Goal: Contribute content: Add original content to the website for others to see

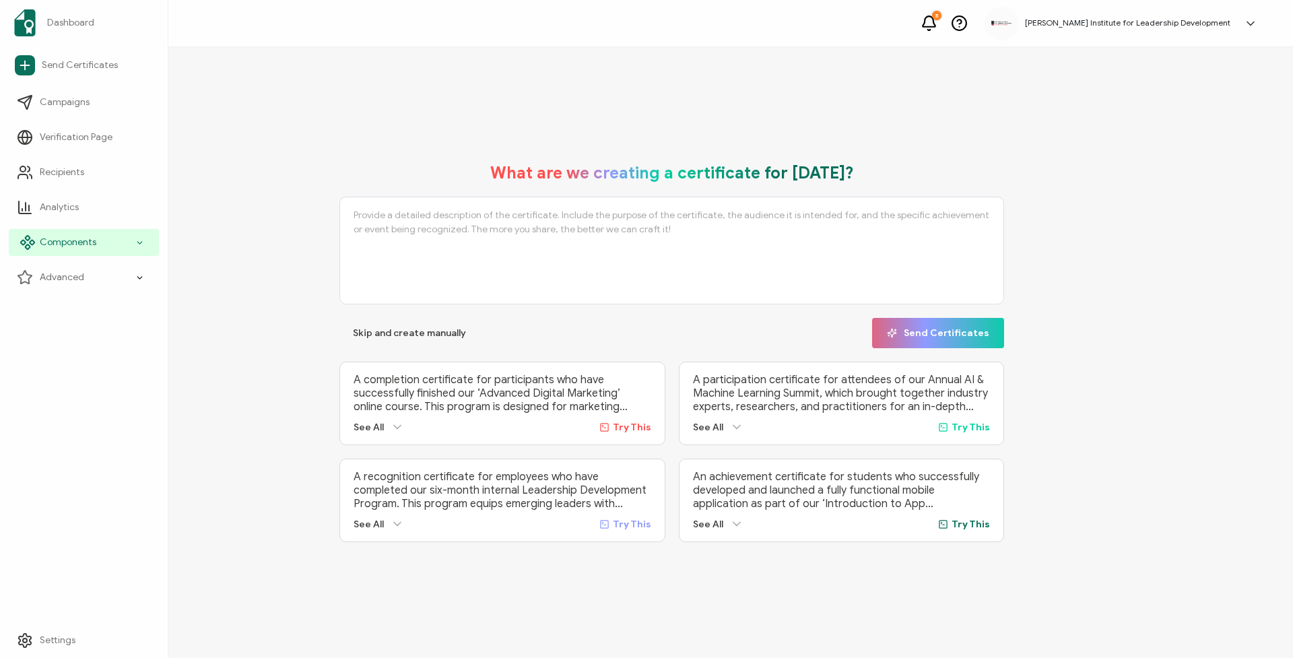
click at [57, 240] on span "Components" at bounding box center [68, 242] width 57 height 13
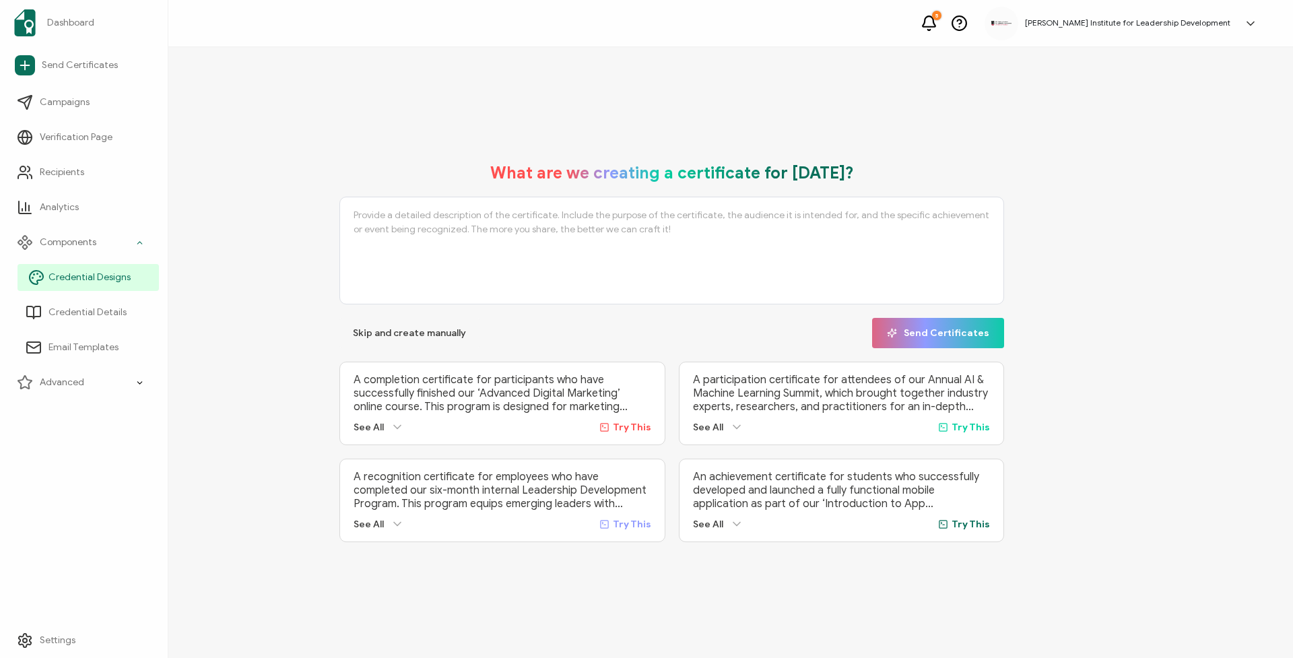
click at [64, 280] on span "Credential Designs" at bounding box center [89, 277] width 82 height 13
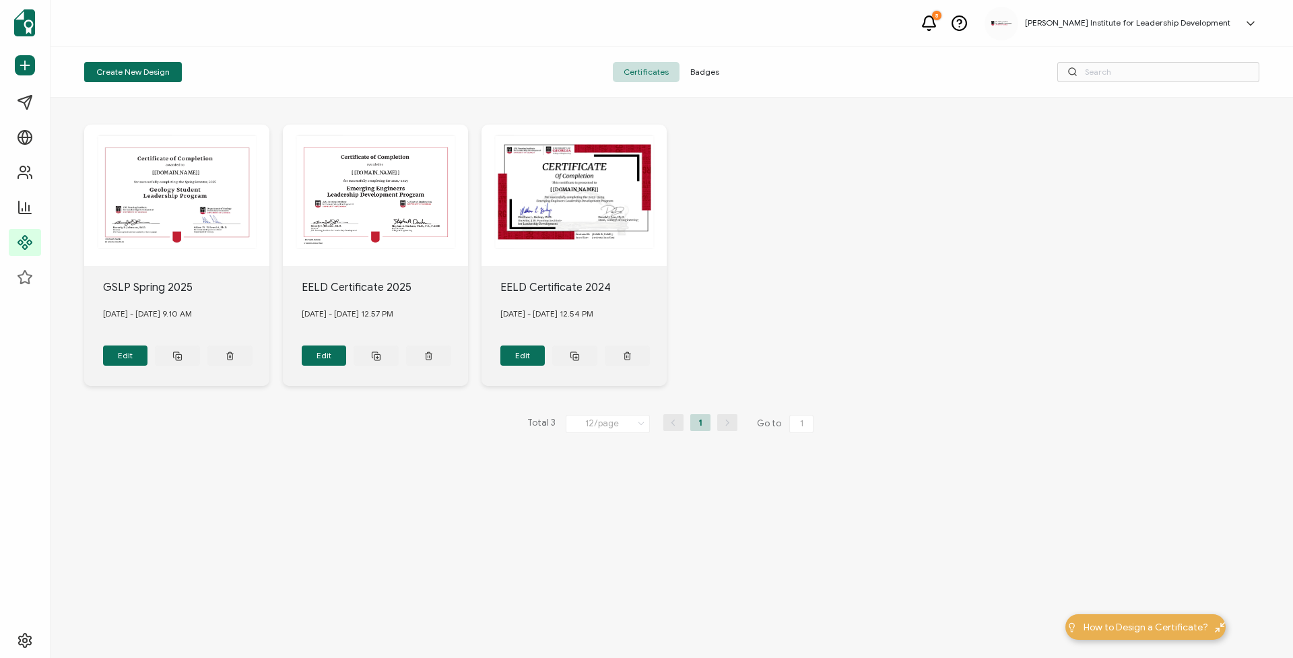
click at [705, 71] on span "Badges" at bounding box center [704, 72] width 50 height 20
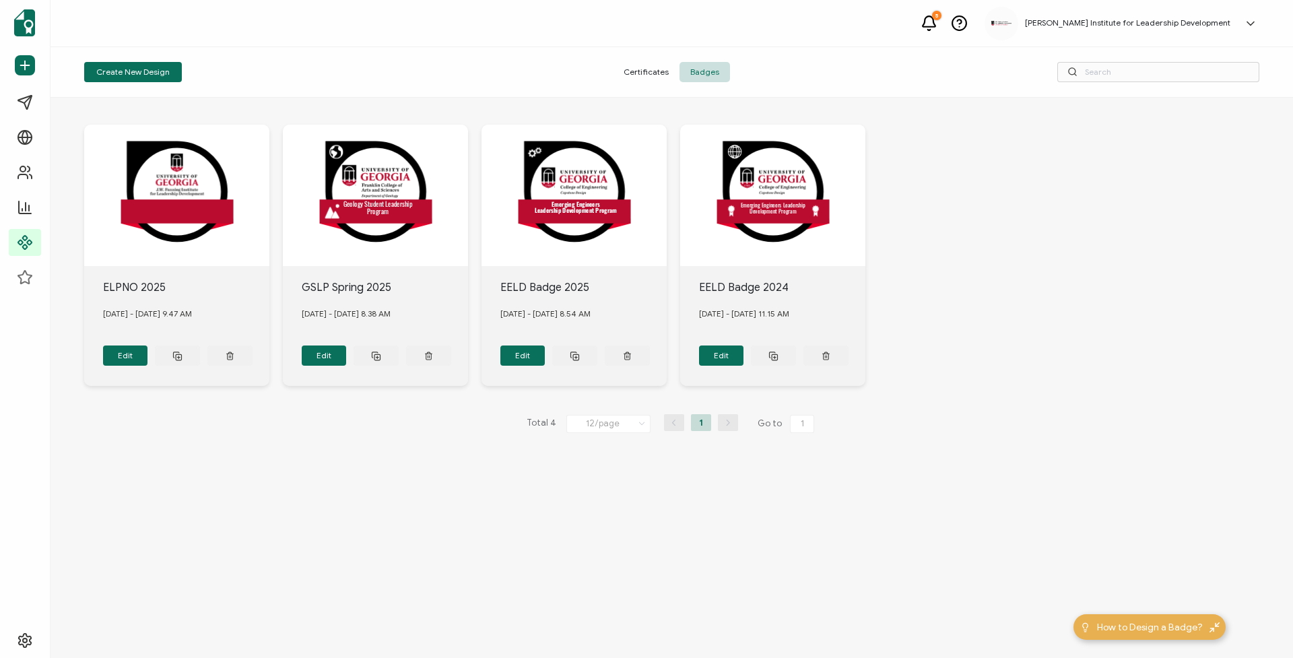
click at [180, 209] on div ".uuid-e0167db1-c400-465b-bddd-c50bfc339371{}.uuid-efc37302-9416-4d3d-8d4c-a6863…" at bounding box center [176, 195] width 185 height 141
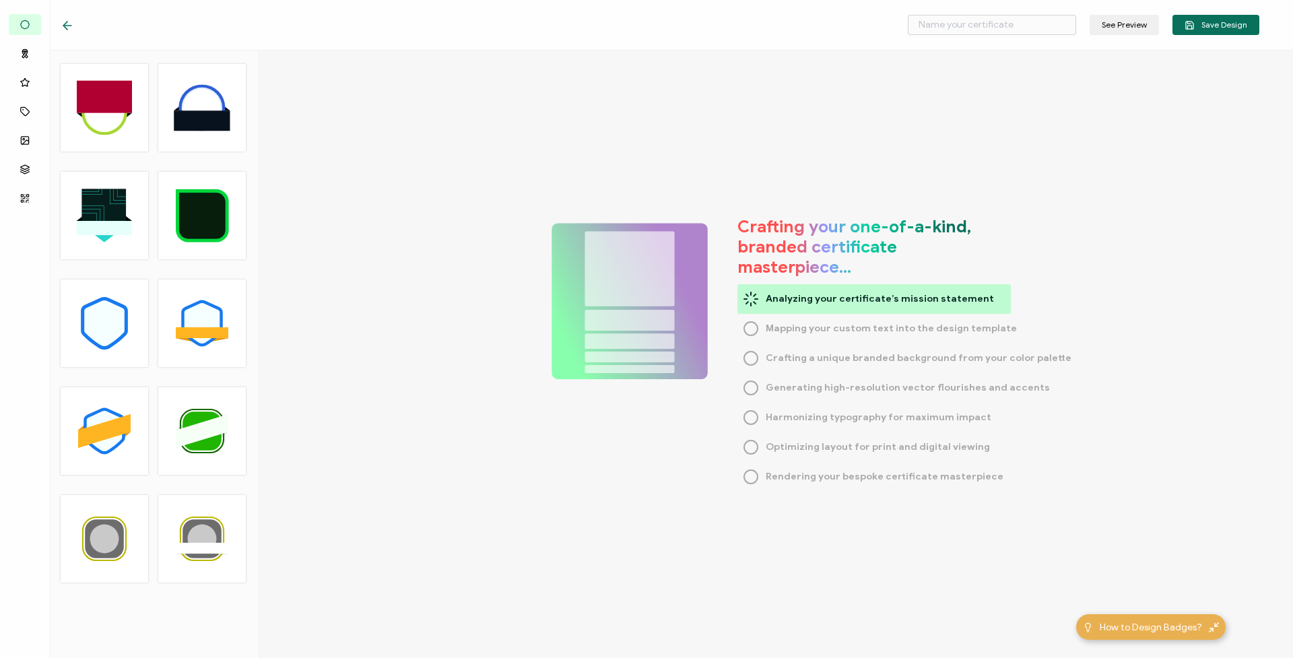
type input "ELPNO 2025"
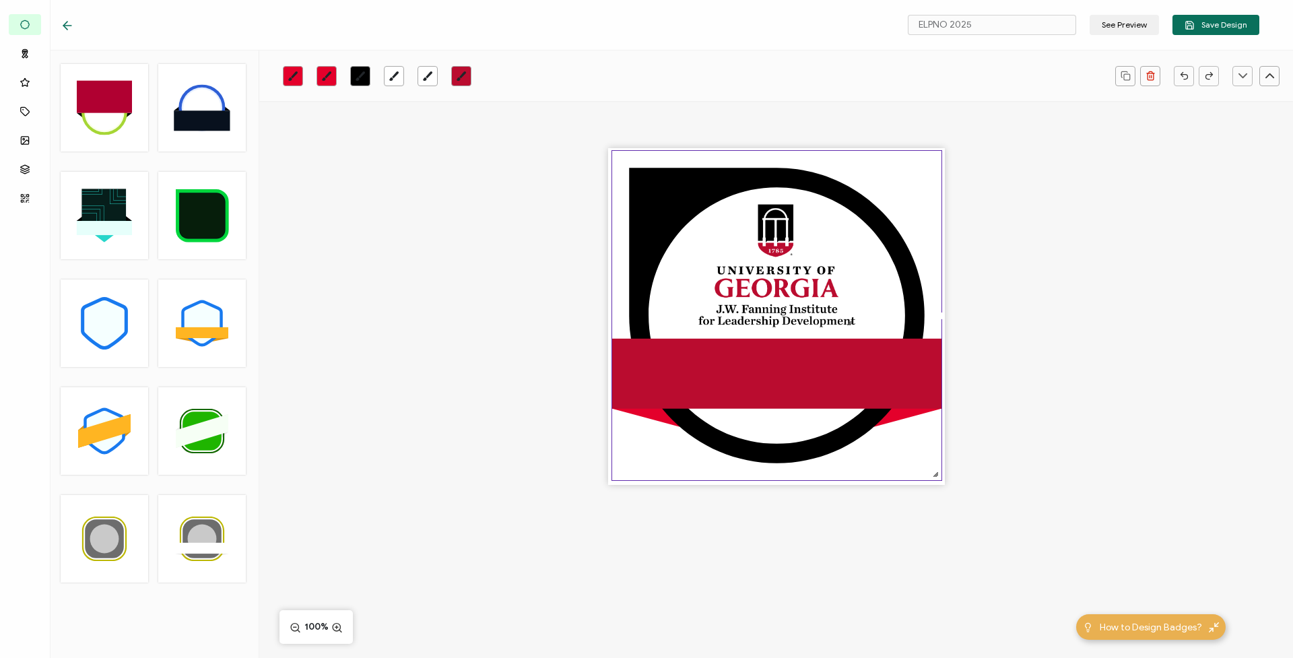
click at [71, 28] on icon at bounding box center [67, 25] width 13 height 13
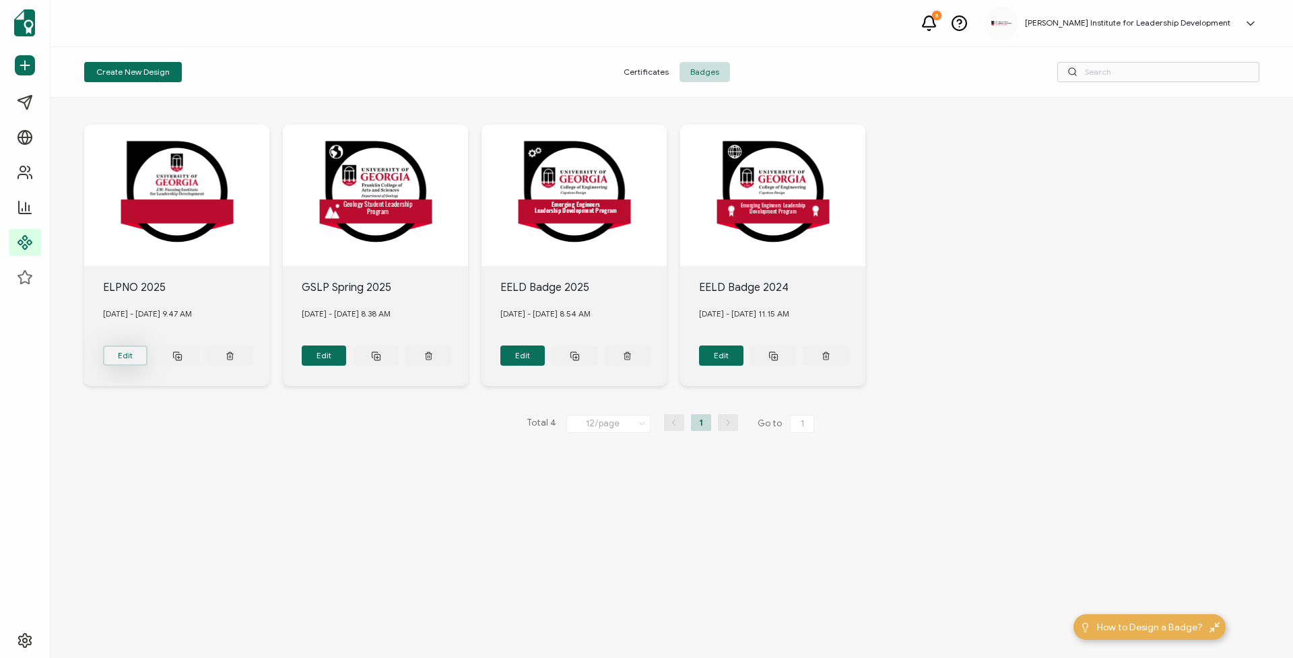
click at [134, 356] on button "Edit" at bounding box center [125, 355] width 45 height 20
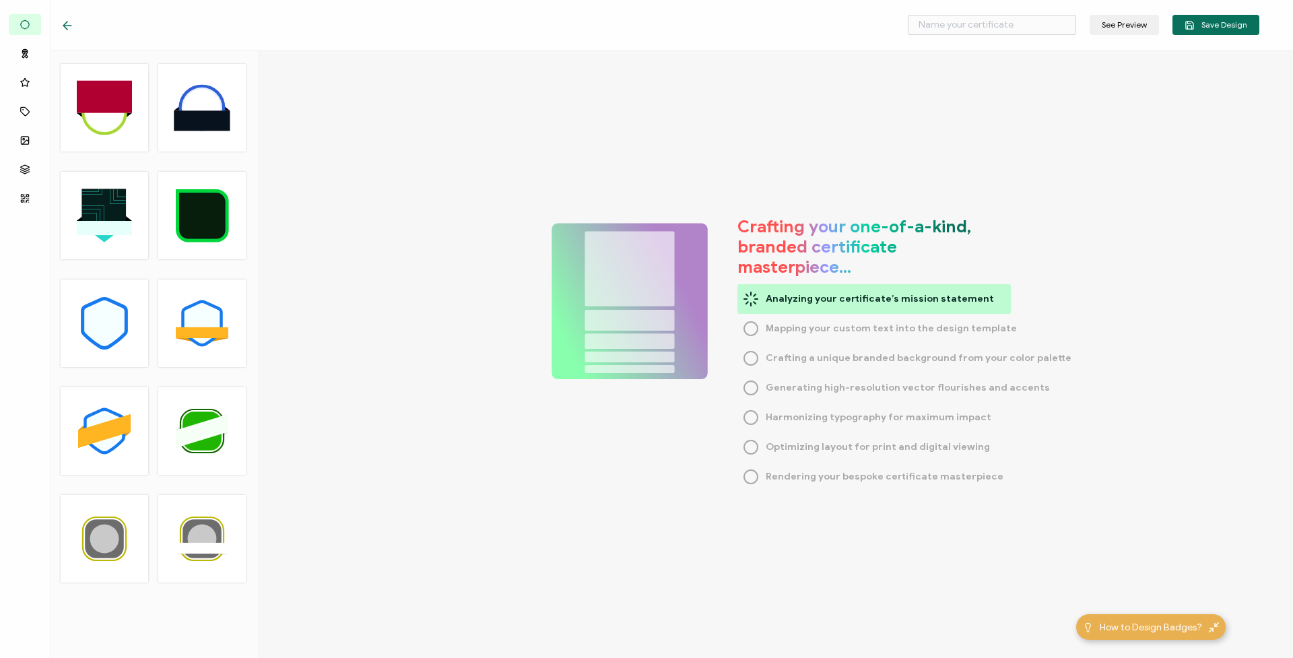
type input "ELPNO 2025"
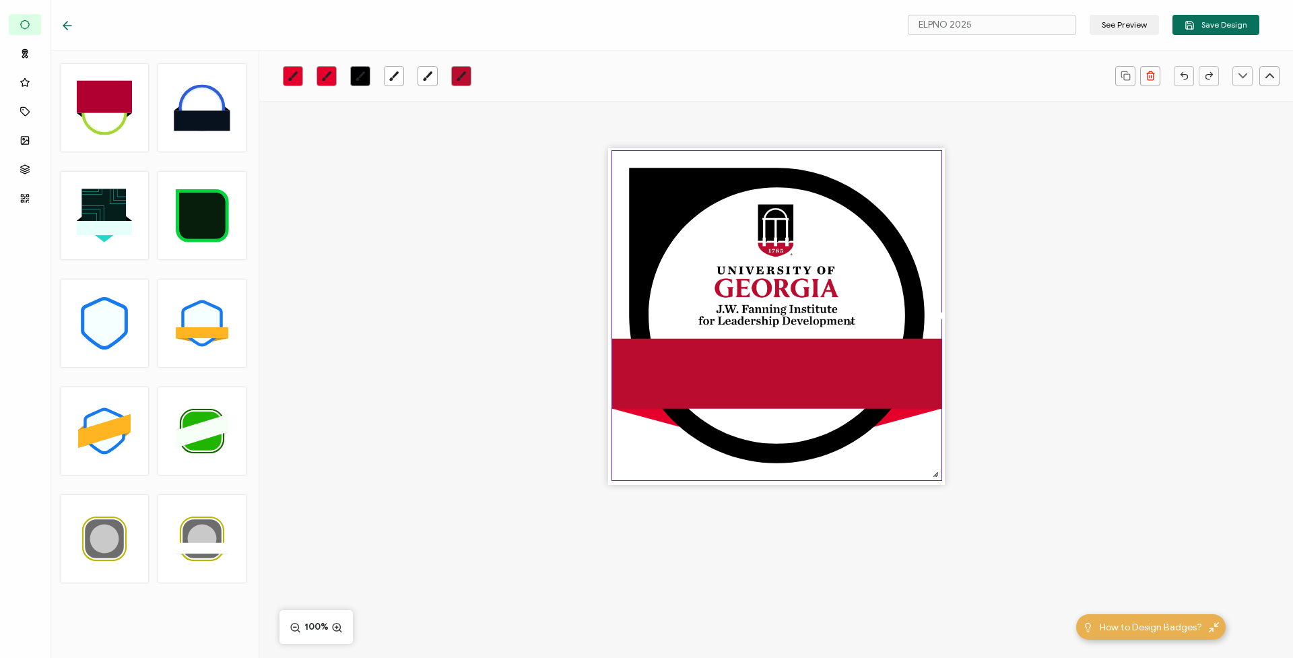
click at [362, 184] on div ".uuid-e0167db1-c400-465b-bddd-c50bfc339371{}.uuid-efc37302-9416-4d3d-8d4c-a6863…" at bounding box center [775, 340] width 1033 height 478
click at [72, 22] on icon at bounding box center [67, 25] width 13 height 13
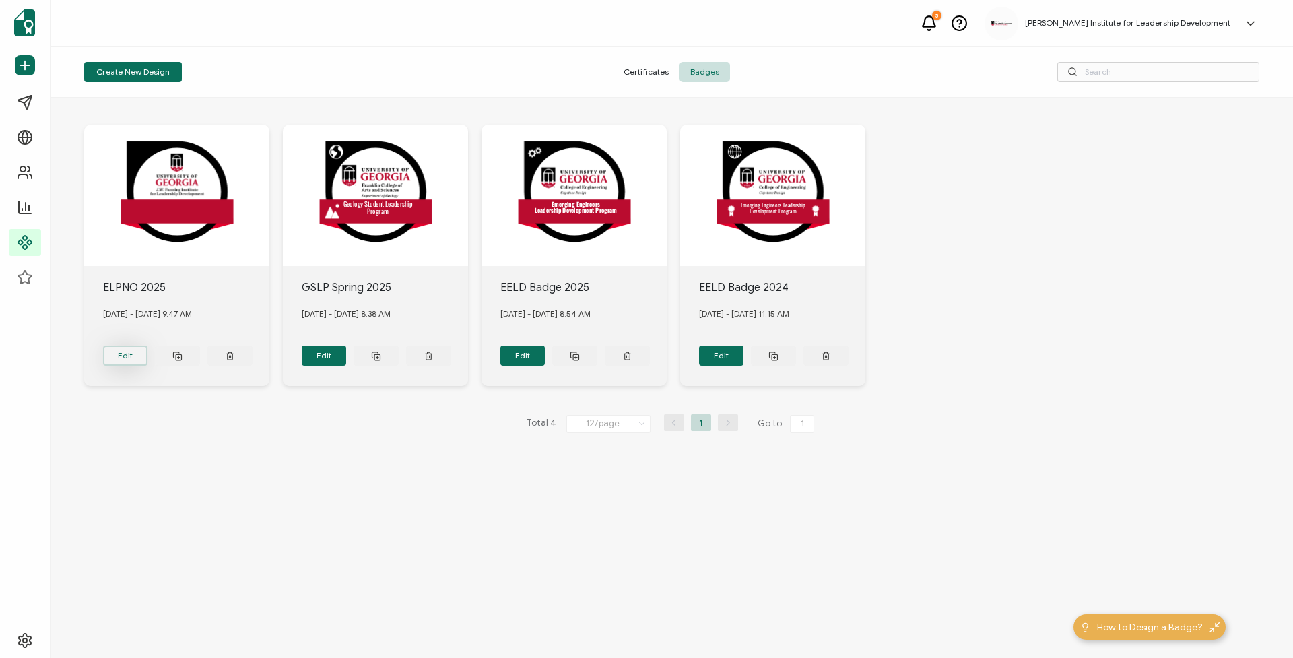
click at [138, 359] on button "Edit" at bounding box center [125, 355] width 45 height 20
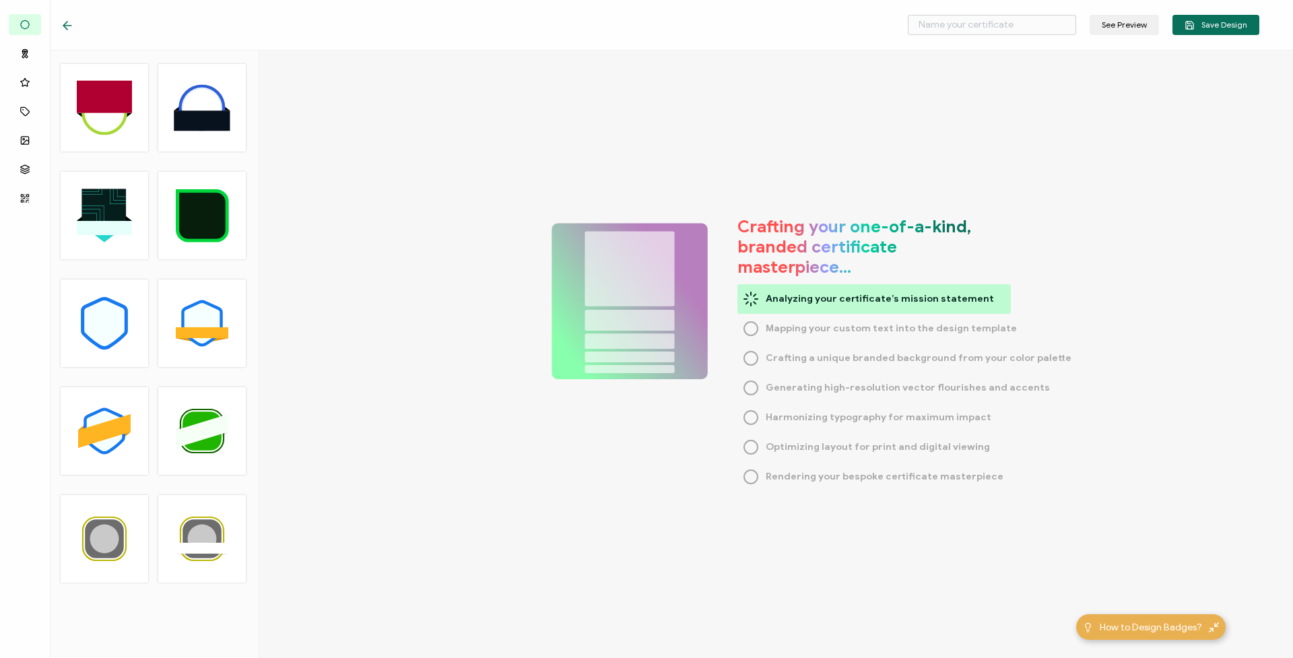
type input "ELPNO 2025"
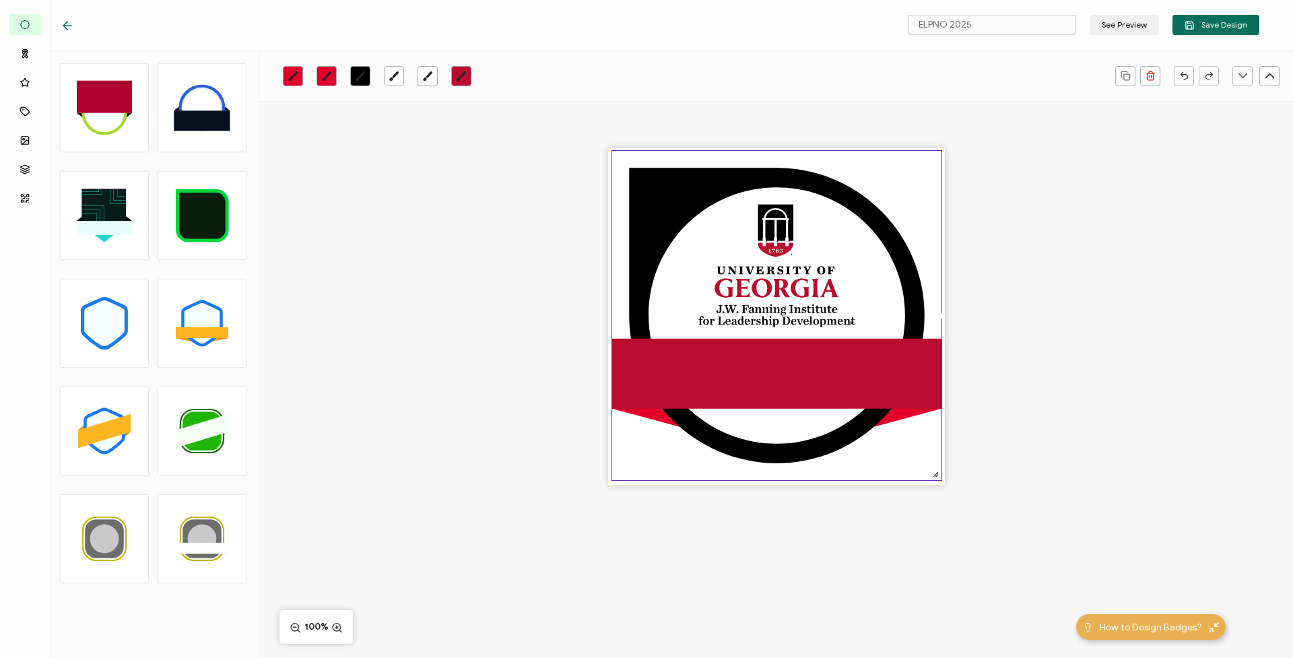
click at [714, 390] on rect at bounding box center [776, 374] width 329 height 70
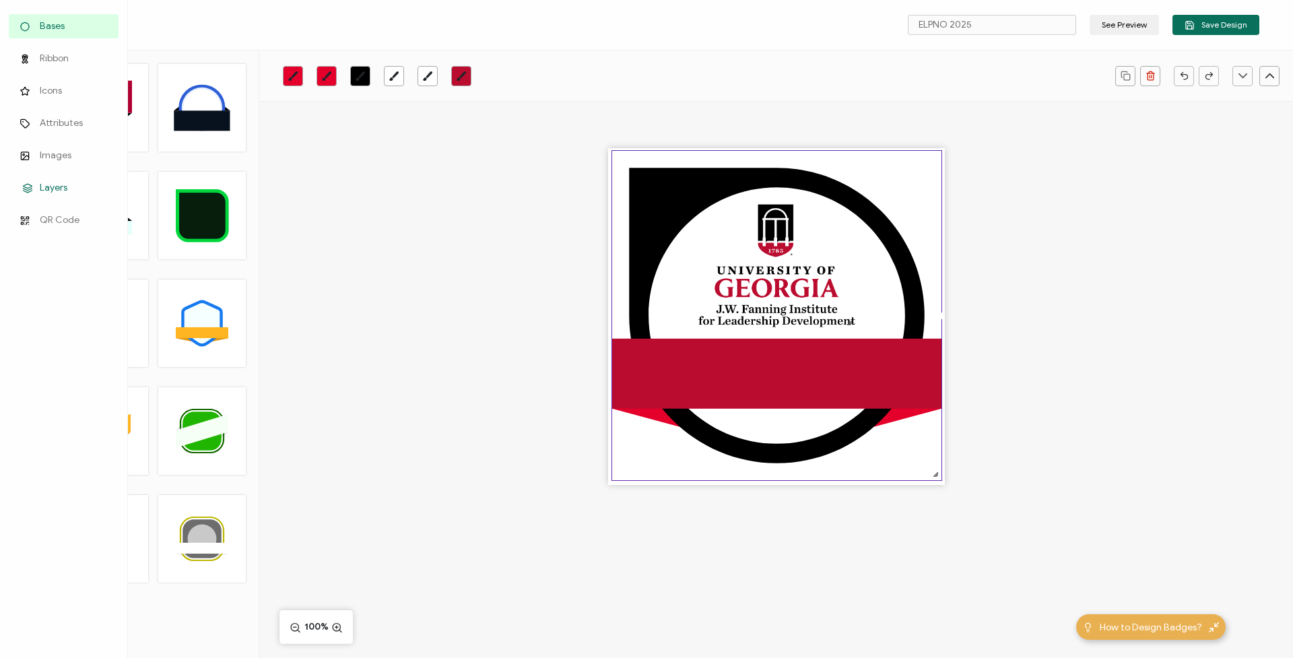
click at [75, 198] on link "Layers" at bounding box center [64, 188] width 110 height 24
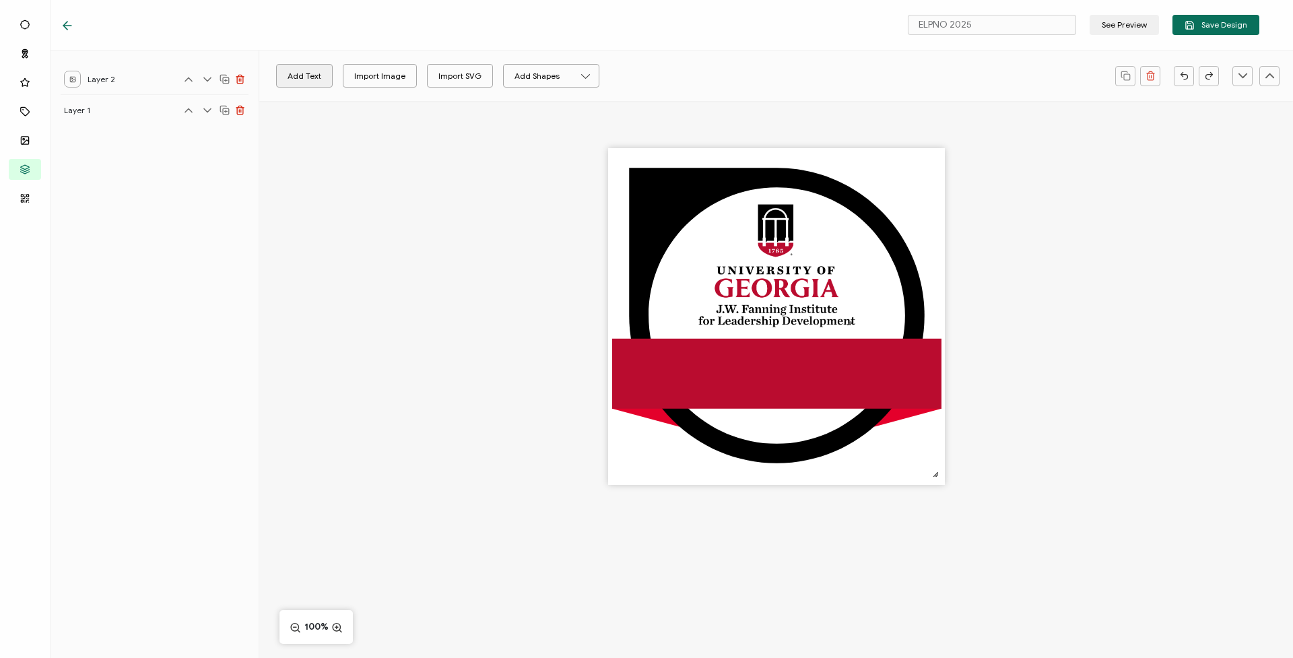
click at [308, 73] on button "Add Text" at bounding box center [304, 76] width 57 height 24
drag, startPoint x: 780, startPoint y: 321, endPoint x: 779, endPoint y: 378, distance: 57.2
click at [779, 378] on pre "Edit this text" at bounding box center [777, 375] width 98 height 23
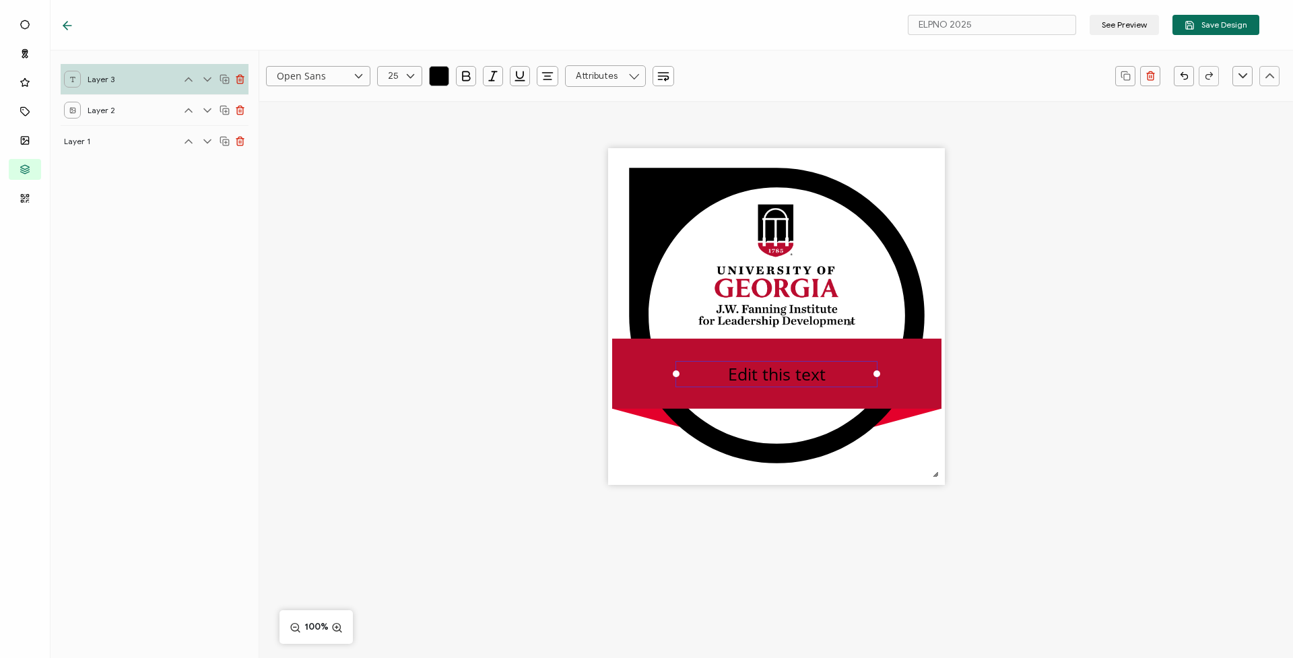
click at [774, 374] on pre "Edit this text" at bounding box center [777, 373] width 98 height 23
click at [776, 384] on pre "Edit this text" at bounding box center [777, 373] width 98 height 23
click at [769, 378] on pre "Edit this text" at bounding box center [777, 373] width 98 height 23
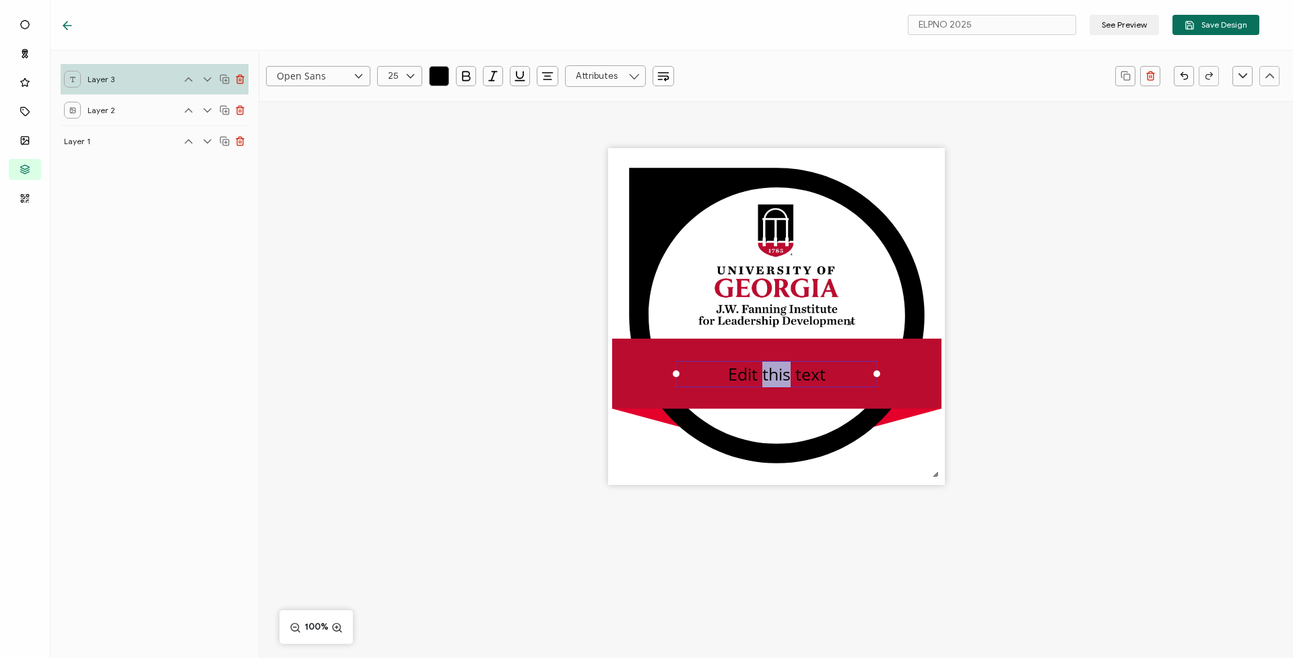
click at [769, 378] on pre "Edit this text" at bounding box center [777, 373] width 98 height 23
paste pre
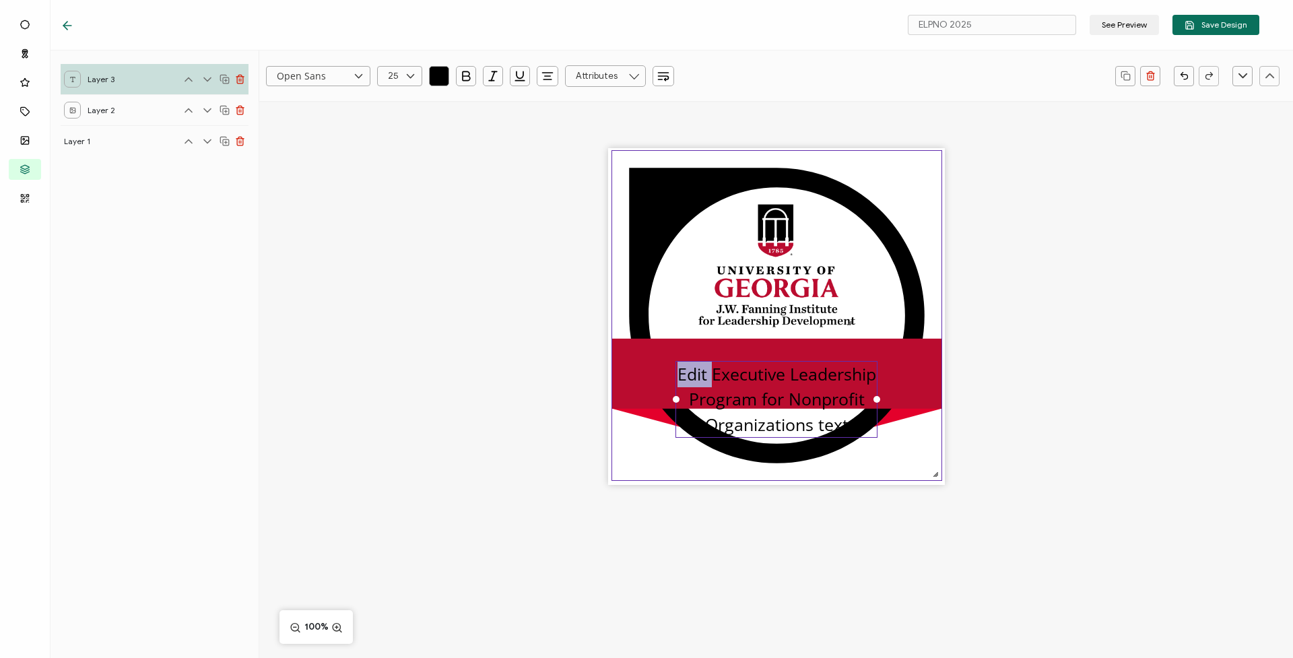
drag, startPoint x: 712, startPoint y: 374, endPoint x: 668, endPoint y: 376, distance: 43.8
click at [668, 376] on div ".uuid-e0167db1-c400-465b-bddd-c50bfc339371{}.uuid-efc37302-9416-4d3d-8d4c-a6863…" at bounding box center [776, 316] width 337 height 337
click at [852, 421] on div "Executive Leadership Program for Nonprofit Organizations text" at bounding box center [776, 399] width 202 height 77
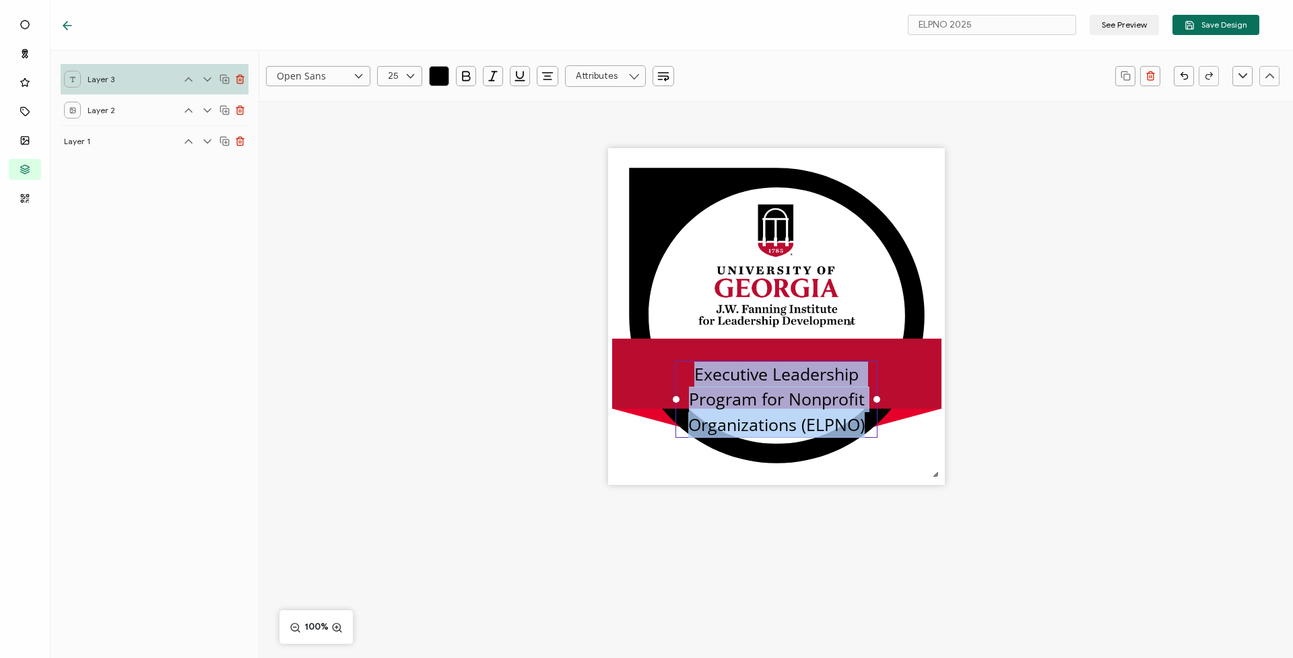
drag, startPoint x: 866, startPoint y: 419, endPoint x: 686, endPoint y: 376, distance: 184.7
click at [686, 376] on div "Executive Leadership Program for Nonprofit Organizations (ELPNO)" at bounding box center [776, 399] width 202 height 77
click at [430, 73] on button "button" at bounding box center [439, 76] width 20 height 20
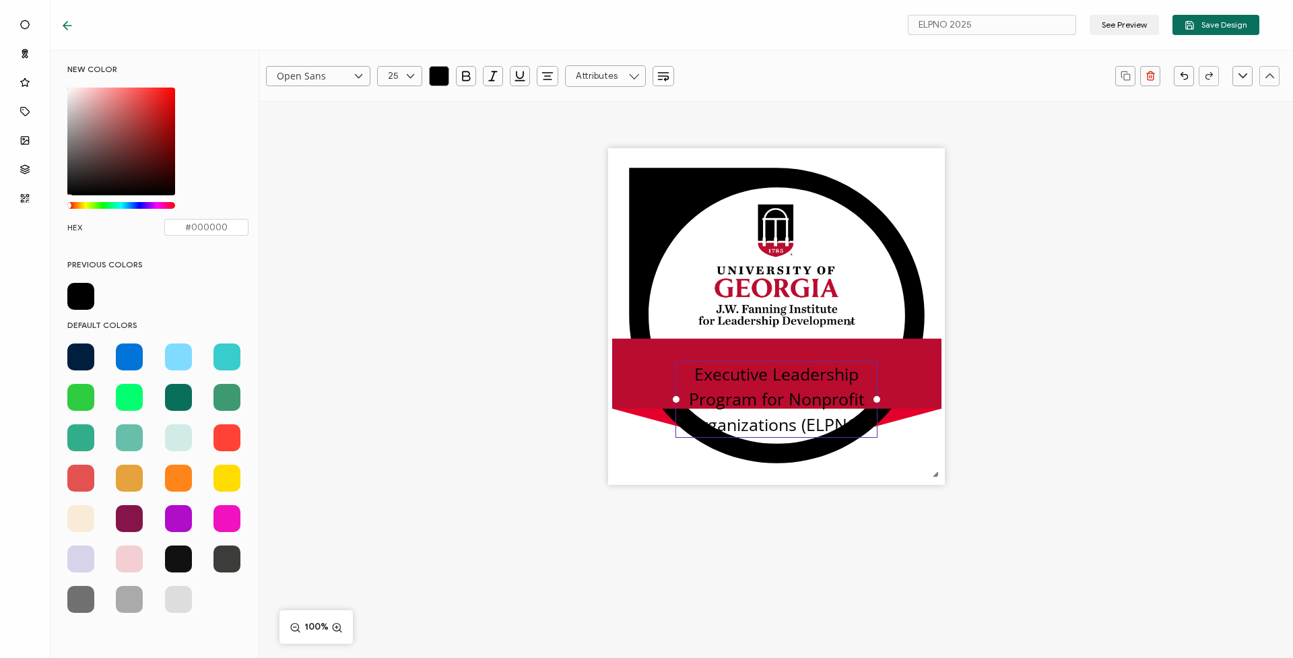
click at [219, 599] on div at bounding box center [157, 477] width 181 height 269
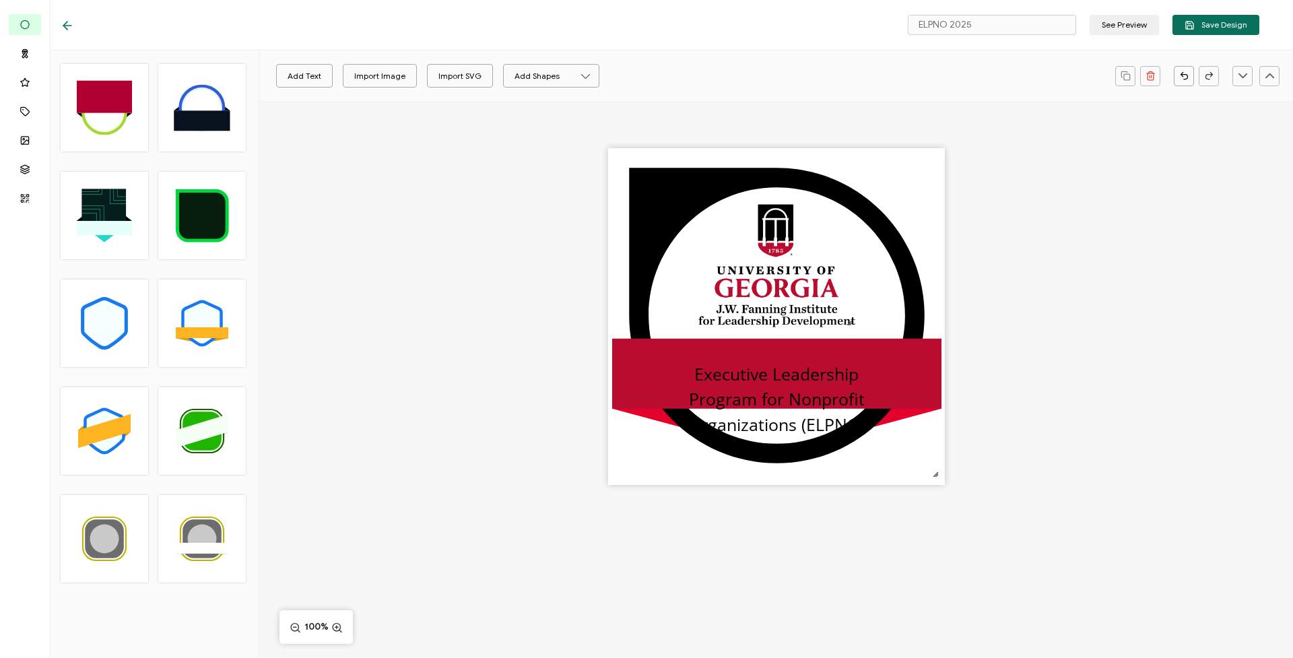
click at [69, 22] on icon at bounding box center [67, 25] width 13 height 13
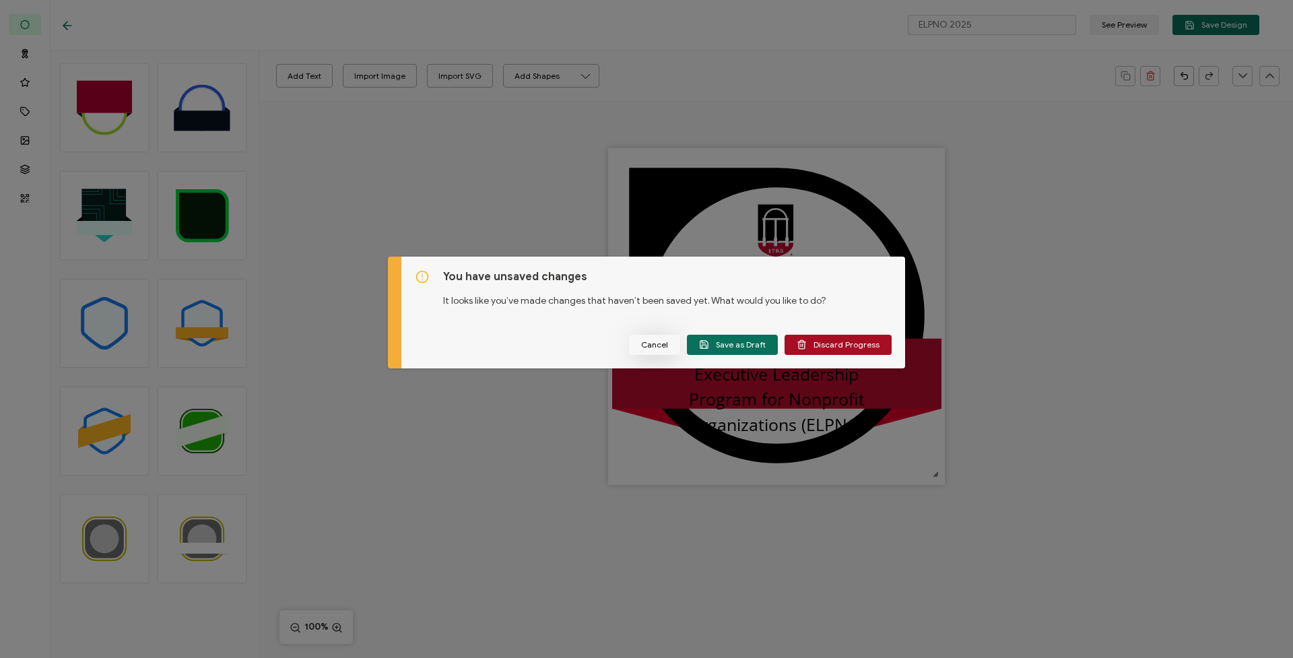
click at [664, 348] on span "Cancel" at bounding box center [654, 345] width 27 height 8
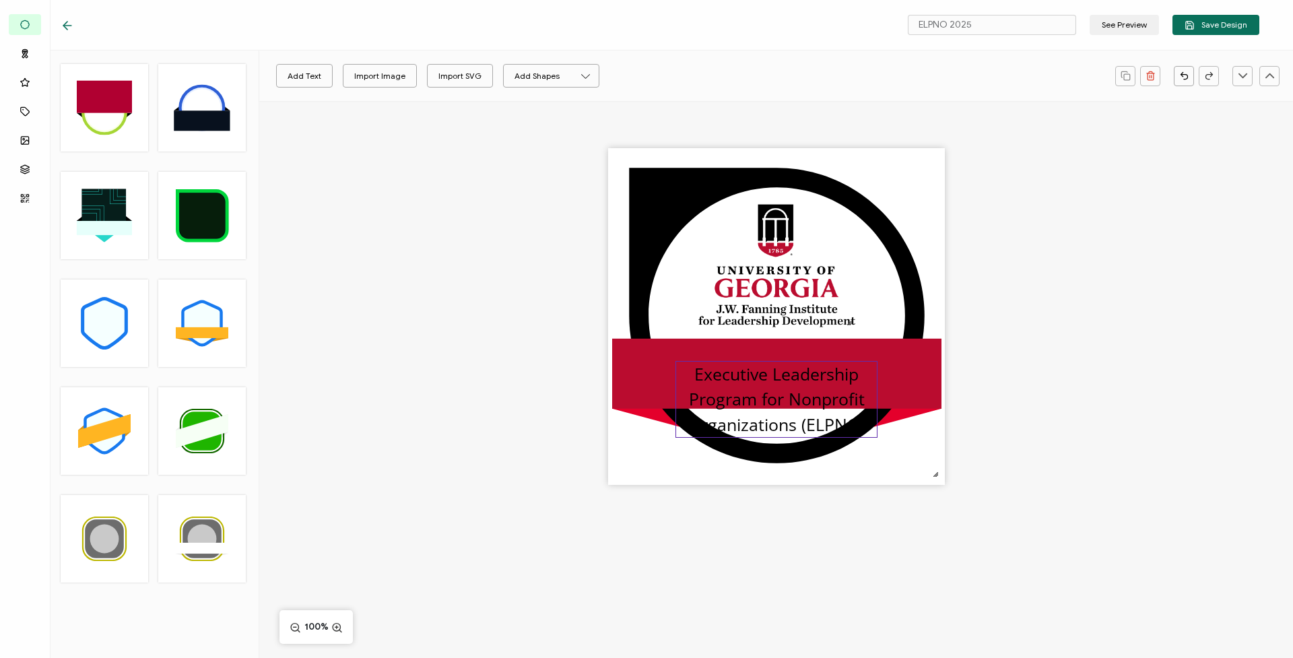
click at [796, 395] on pre "Executive Leadership Program for Nonprofit Organizations (ELPNO)" at bounding box center [776, 398] width 176 height 73
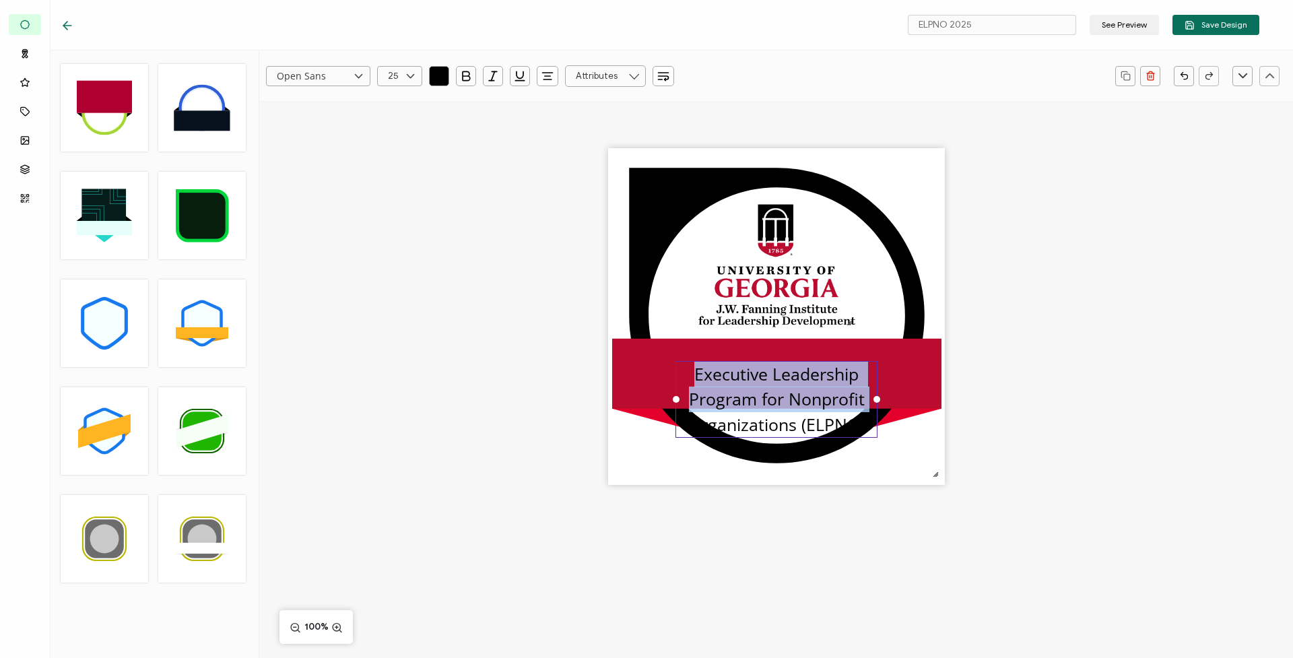
click at [796, 395] on pre "Executive Leadership Program for Nonprofit Organizations (ELPNO)" at bounding box center [776, 398] width 176 height 73
click at [713, 382] on pre "Executive Leadership Program for Nonprofit Organizations (ELPNO)" at bounding box center [776, 398] width 176 height 73
drag, startPoint x: 805, startPoint y: 413, endPoint x: 872, endPoint y: 445, distance: 74.1
click at [872, 445] on div ".uuid-e0167db1-c400-465b-bddd-c50bfc339371{}.uuid-efc37302-9416-4d3d-8d4c-a6863…" at bounding box center [776, 316] width 337 height 337
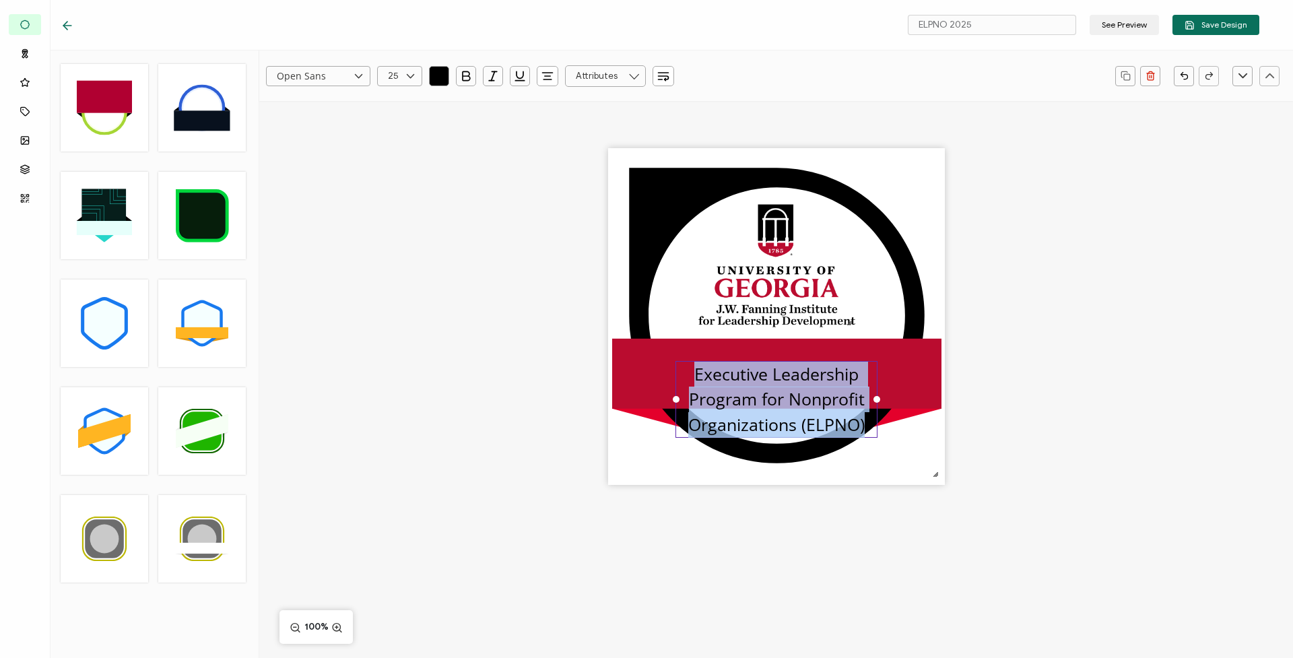
click at [440, 78] on icon "button" at bounding box center [438, 75] width 13 height 13
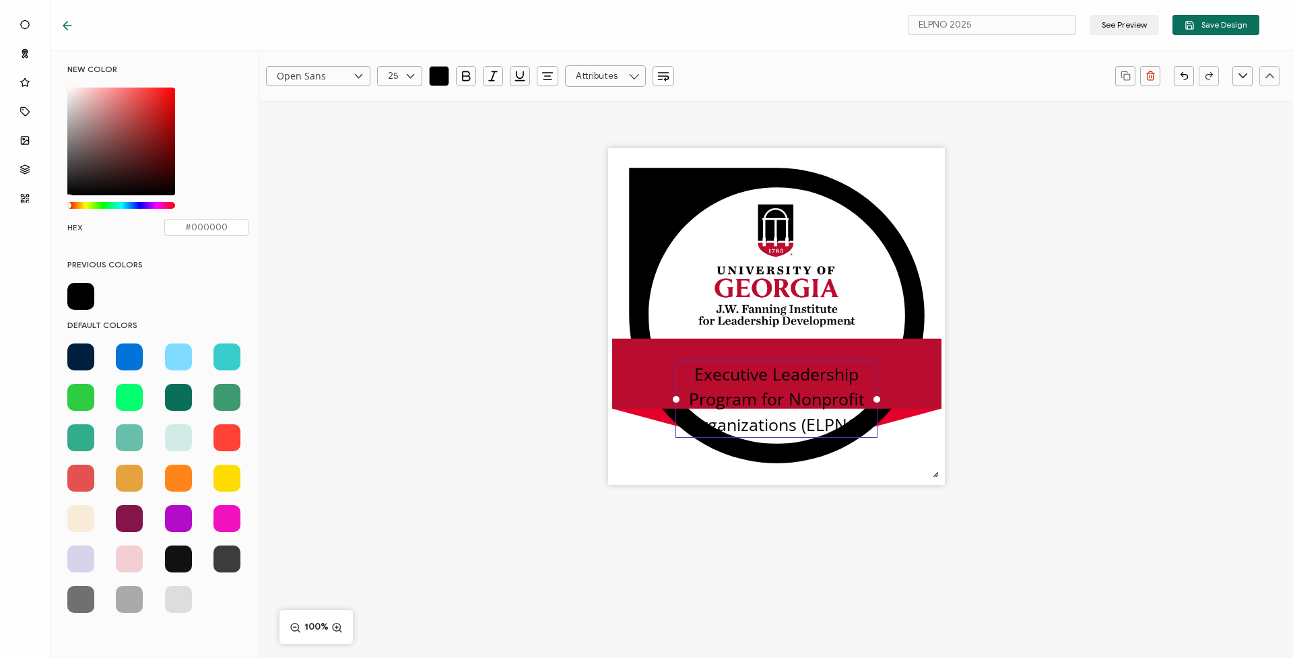
click at [67, 205] on div "Chrome color picker" at bounding box center [68, 205] width 7 height 7
drag, startPoint x: 69, startPoint y: 205, endPoint x: 235, endPoint y: 211, distance: 165.7
click at [235, 211] on div "NEW COLOR #000000 hex 0 r 0 g 0 b 1 a 360 h 0% s 0% l 1 a HEX #000000" at bounding box center [157, 156] width 201 height 185
drag, startPoint x: 73, startPoint y: 185, endPoint x: 52, endPoint y: 70, distance: 117.0
click at [52, 70] on div "NEW COLOR #FFFFFF hex 255 r 255 g 255 b 1 a 0 h 0% s 100% l 1 a HEX #000000 PRE…" at bounding box center [154, 353] width 209 height 607
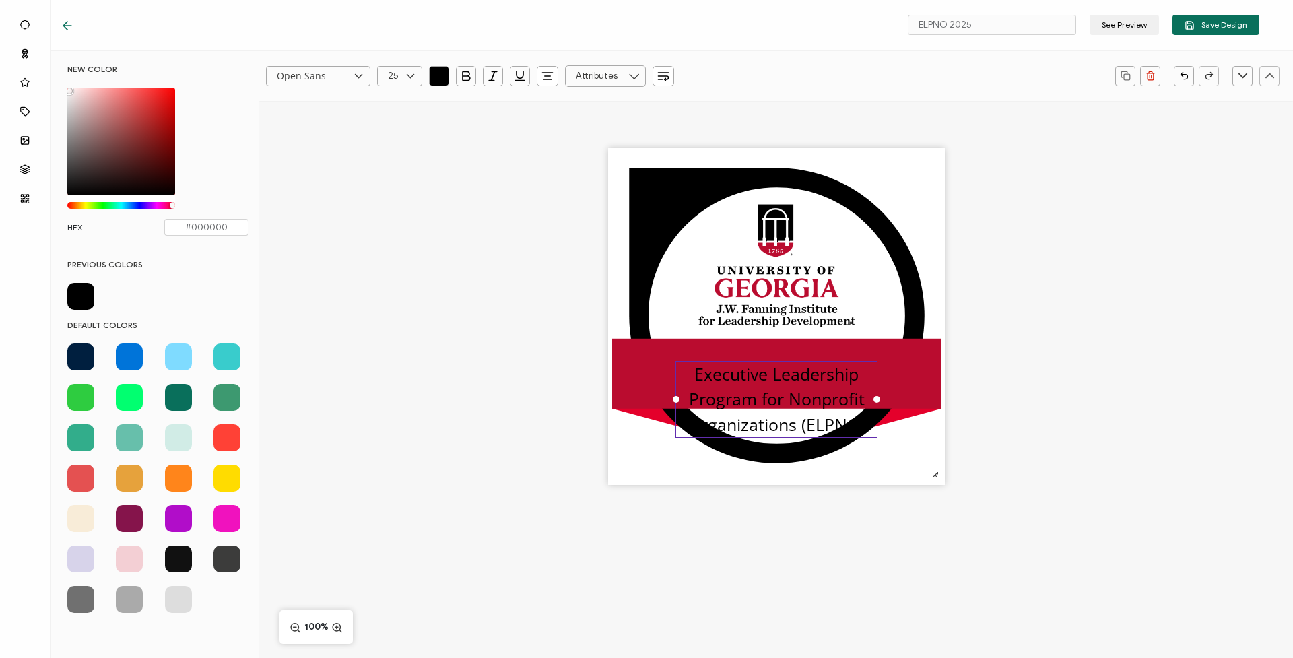
click at [700, 375] on pre "Executive Leadership Program for Nonprofit Organizations (ELPNO)" at bounding box center [776, 398] width 176 height 73
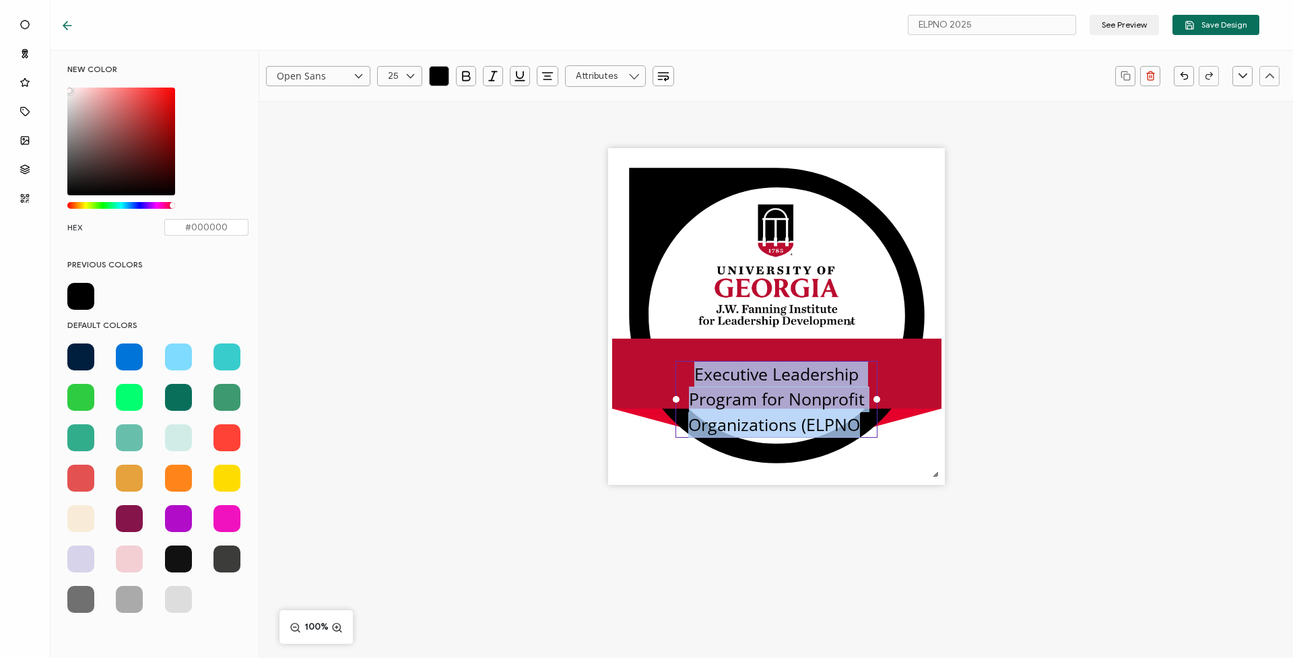
drag, startPoint x: 695, startPoint y: 372, endPoint x: 857, endPoint y: 430, distance: 171.9
click at [857, 430] on pre "Executive Leadership Program for Nonprofit Organizations (ELPNO)" at bounding box center [776, 398] width 176 height 73
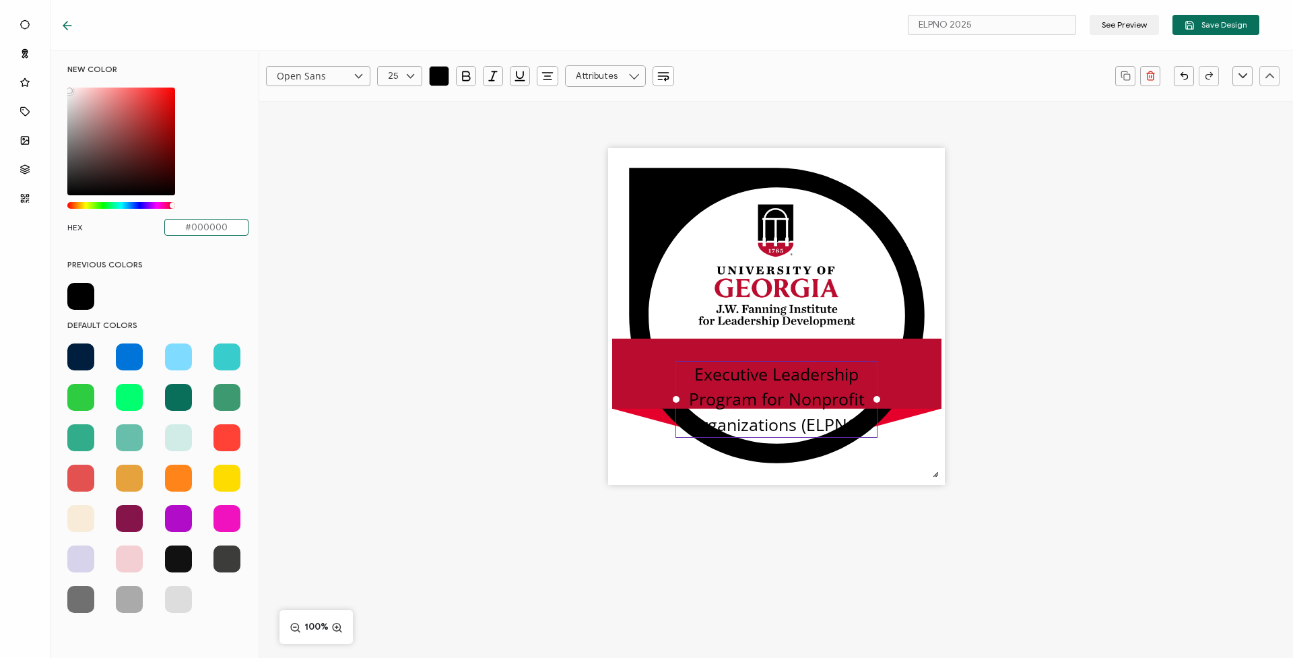
click at [223, 230] on input "#000000" at bounding box center [206, 227] width 84 height 17
click at [232, 226] on input "#000000" at bounding box center [206, 227] width 84 height 17
type input "#000000F"
type input "FFFFF"
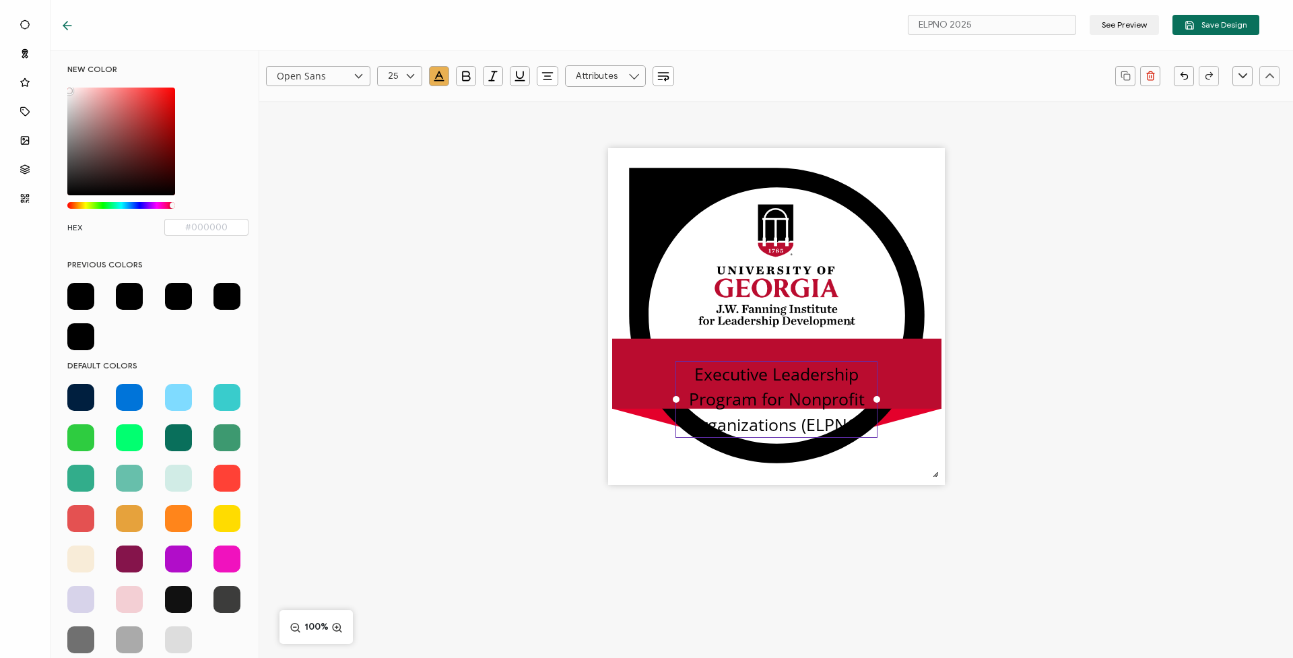
drag, startPoint x: 223, startPoint y: 346, endPoint x: 218, endPoint y: 312, distance: 34.7
click at [223, 346] on div at bounding box center [157, 316] width 181 height 67
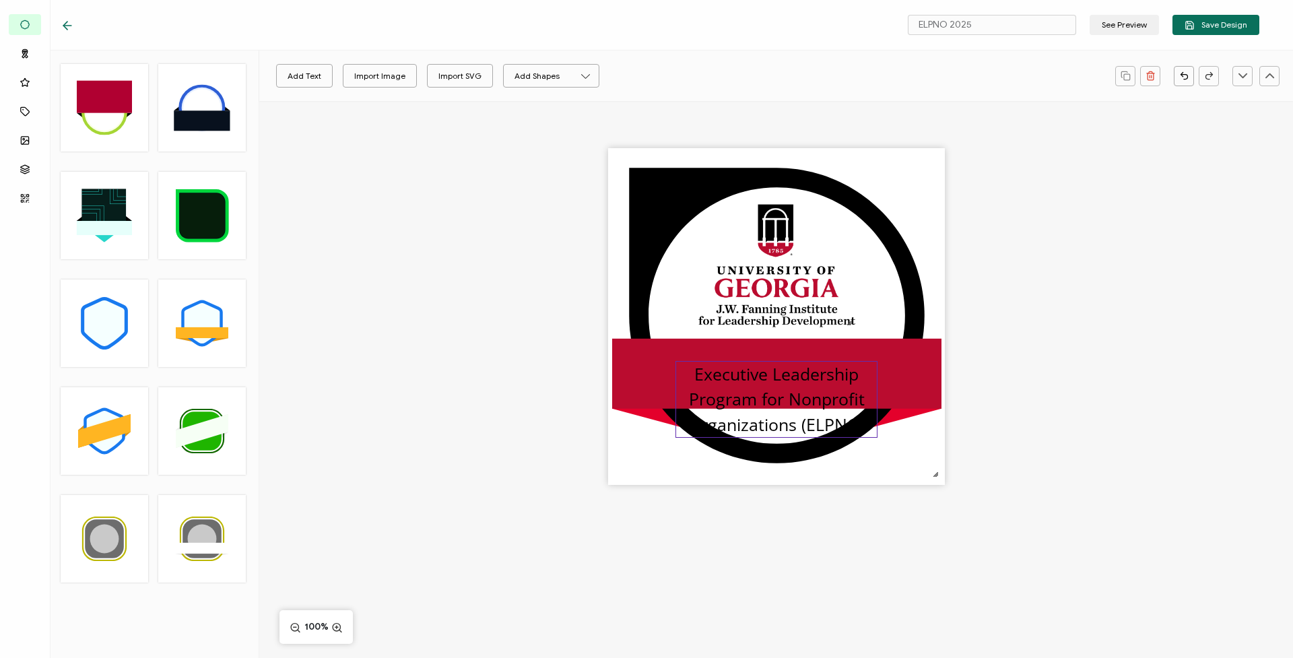
click at [742, 388] on span "Executive Leadership Program for Nonprofit Organizations (ELPNO" at bounding box center [776, 398] width 176 height 73
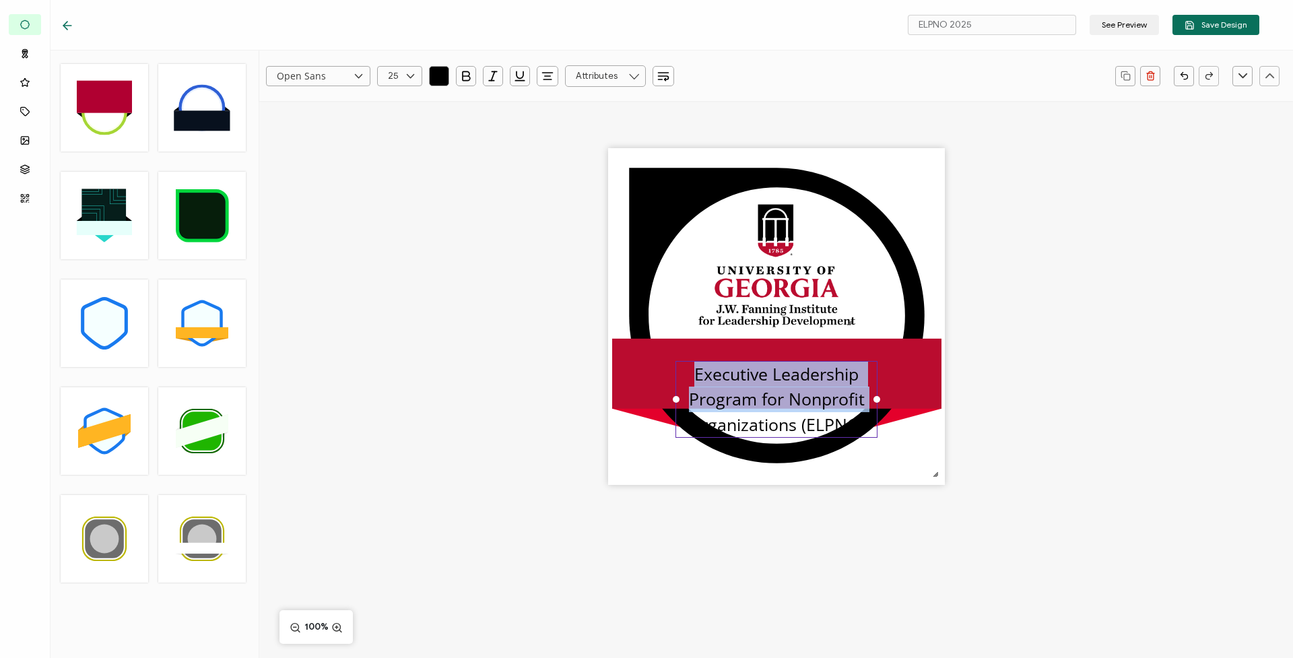
click at [742, 388] on span "Executive Leadership Program for Nonprofit Organizations (ELPNO" at bounding box center [776, 398] width 176 height 73
click at [698, 380] on span "Executive Leadership Program for Nonprofit Organizations (ELPNO" at bounding box center [776, 398] width 176 height 73
drag, startPoint x: 694, startPoint y: 376, endPoint x: 916, endPoint y: 421, distance: 226.8
click at [916, 421] on div ".uuid-e0167db1-c400-465b-bddd-c50bfc339371{}.uuid-efc37302-9416-4d3d-8d4c-a6863…" at bounding box center [776, 316] width 337 height 337
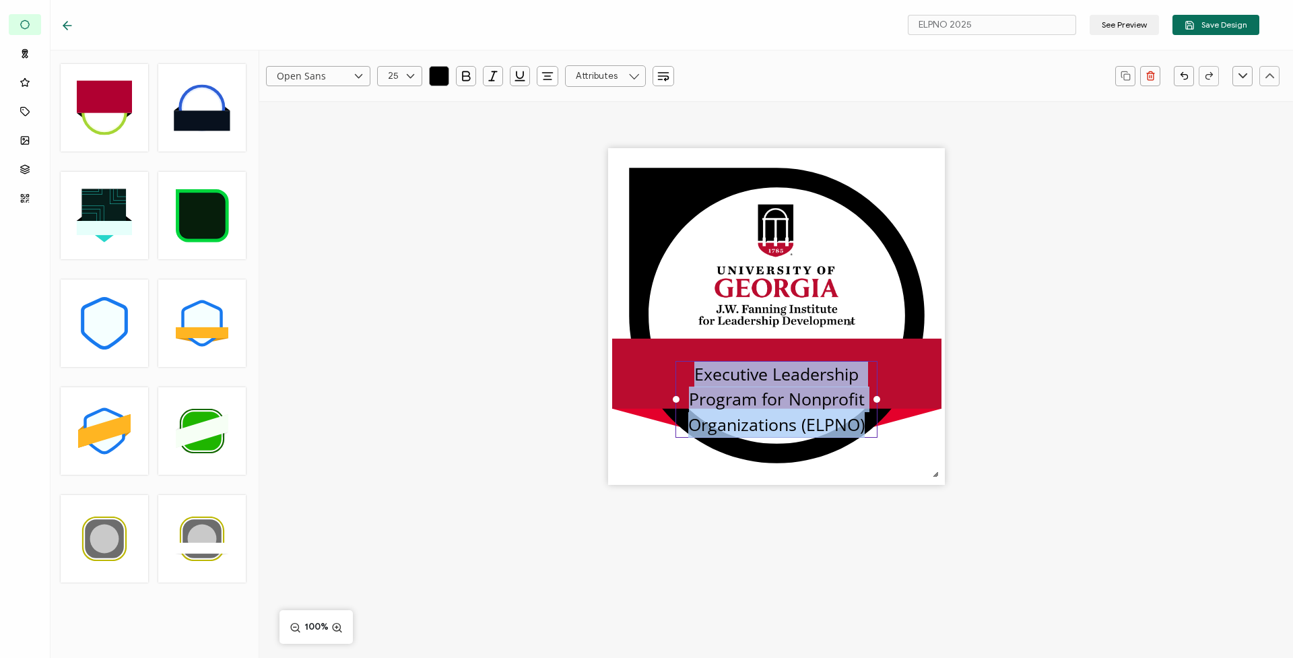
click at [437, 80] on icon "button" at bounding box center [438, 80] width 9 height 0
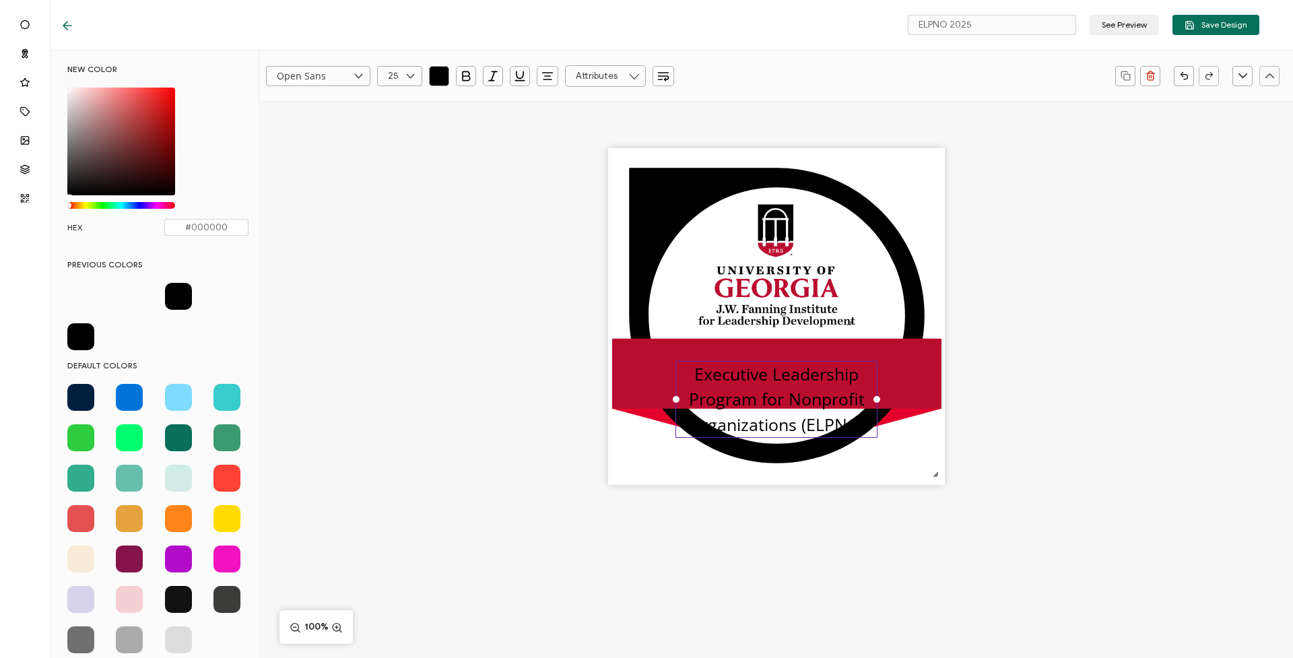
scroll to position [2, 0]
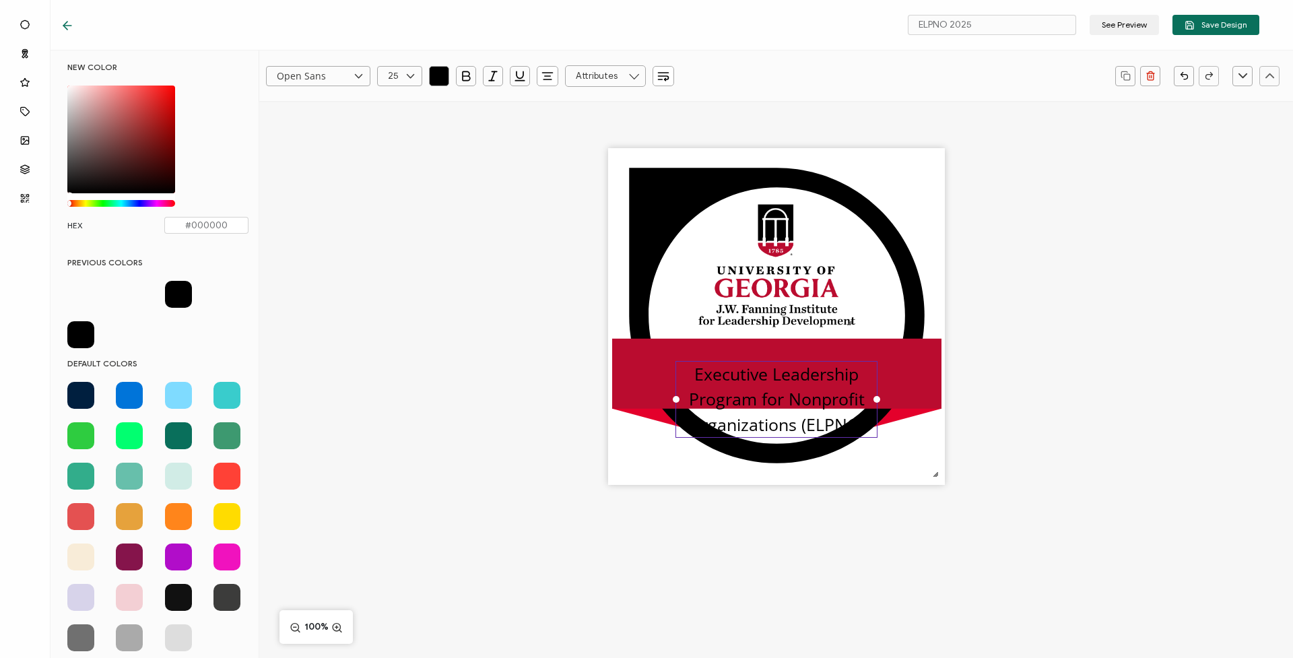
click at [73, 557] on span at bounding box center [80, 556] width 27 height 27
type input "#f8ecd8"
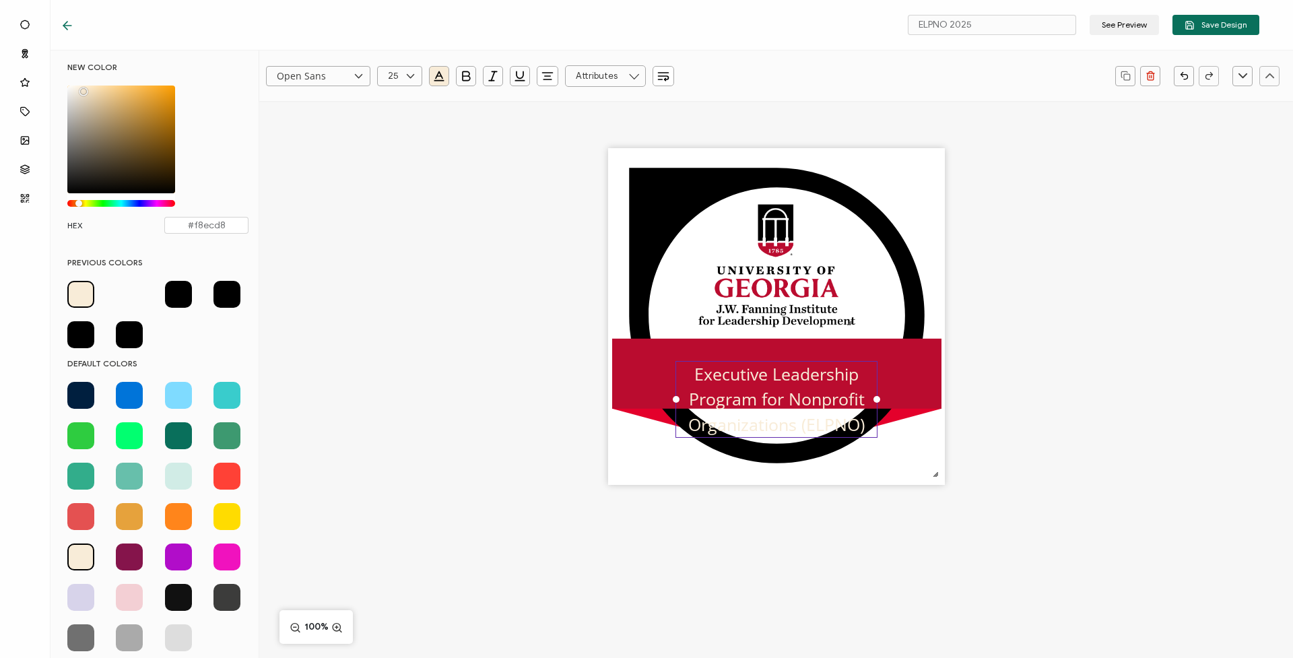
click at [215, 637] on div at bounding box center [157, 516] width 181 height 269
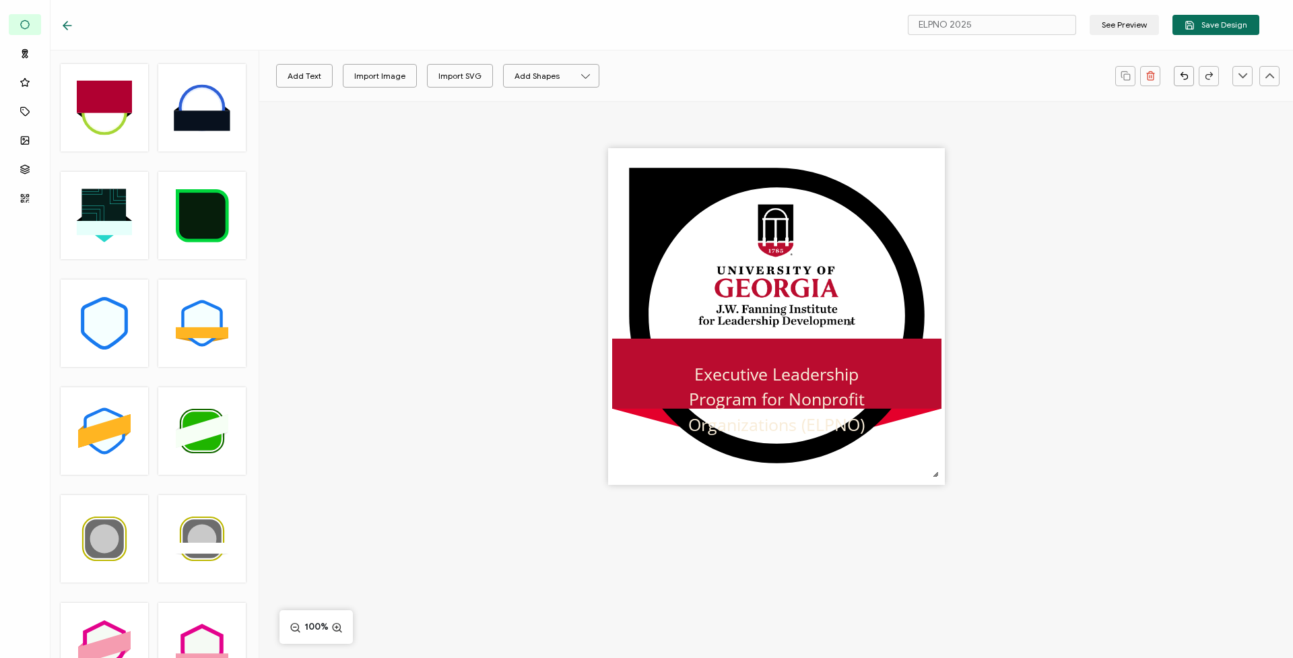
click at [60, 22] on div "ELPNO 2025 See Preview Save Design" at bounding box center [660, 25] width 1266 height 50
click at [778, 423] on span "Executive Leadership Program for Nonprofit Organizations (ELPNO" at bounding box center [776, 398] width 176 height 73
click at [776, 419] on span "Executive Leadership Program for Nonprofit Organizations (ELPNO" at bounding box center [776, 398] width 176 height 73
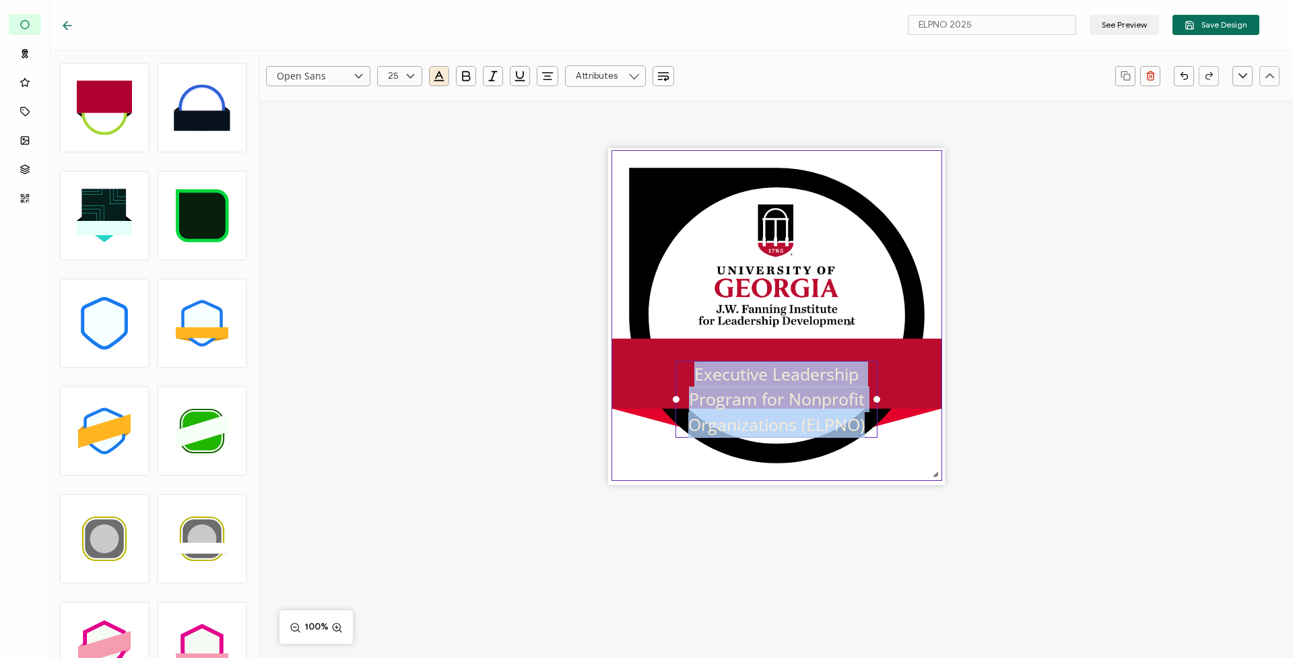
drag, startPoint x: 709, startPoint y: 375, endPoint x: 878, endPoint y: 442, distance: 181.6
click at [878, 442] on div ".uuid-e0167db1-c400-465b-bddd-c50bfc339371{}.uuid-efc37302-9416-4d3d-8d4c-a6863…" at bounding box center [776, 316] width 337 height 337
click at [444, 75] on icon "button" at bounding box center [438, 75] width 13 height 13
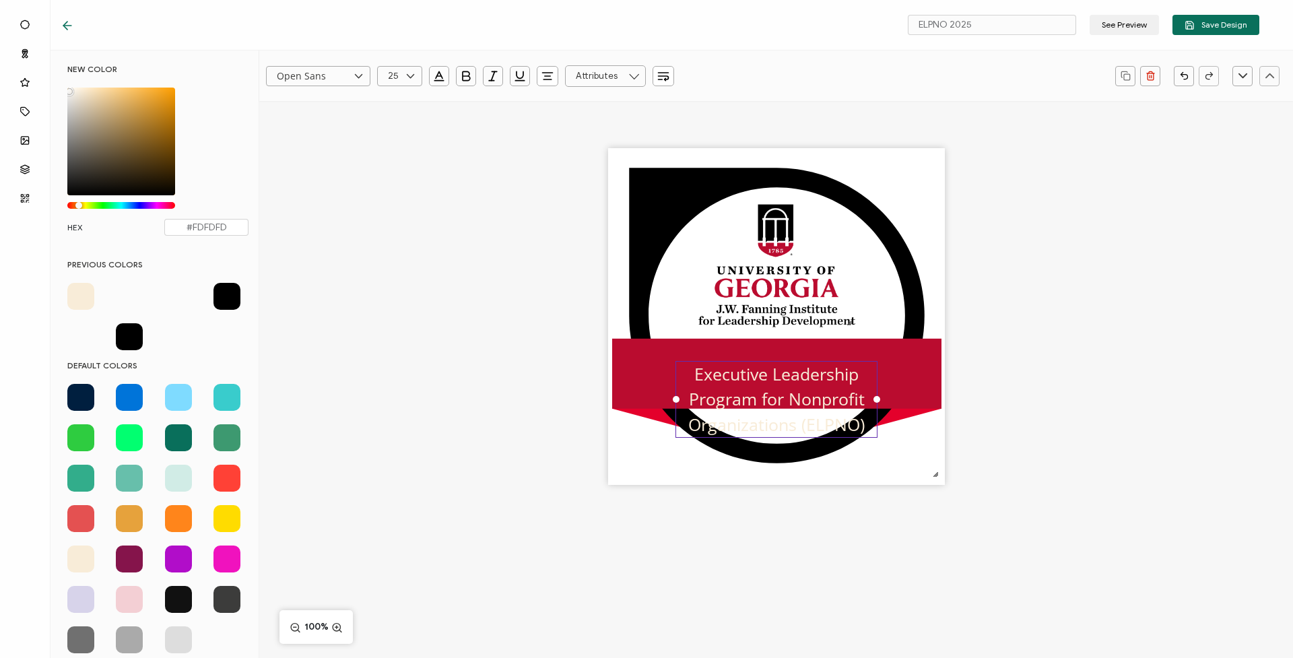
type input "#FFFFFF"
drag, startPoint x: 85, startPoint y: 89, endPoint x: 51, endPoint y: 87, distance: 33.7
click at [51, 87] on div "NEW COLOR #FFFFFF hex 255 r 255 g 255 b 1 a 37 h 0% s 100% l 1 a HEX #FFFFFF PR…" at bounding box center [154, 353] width 209 height 607
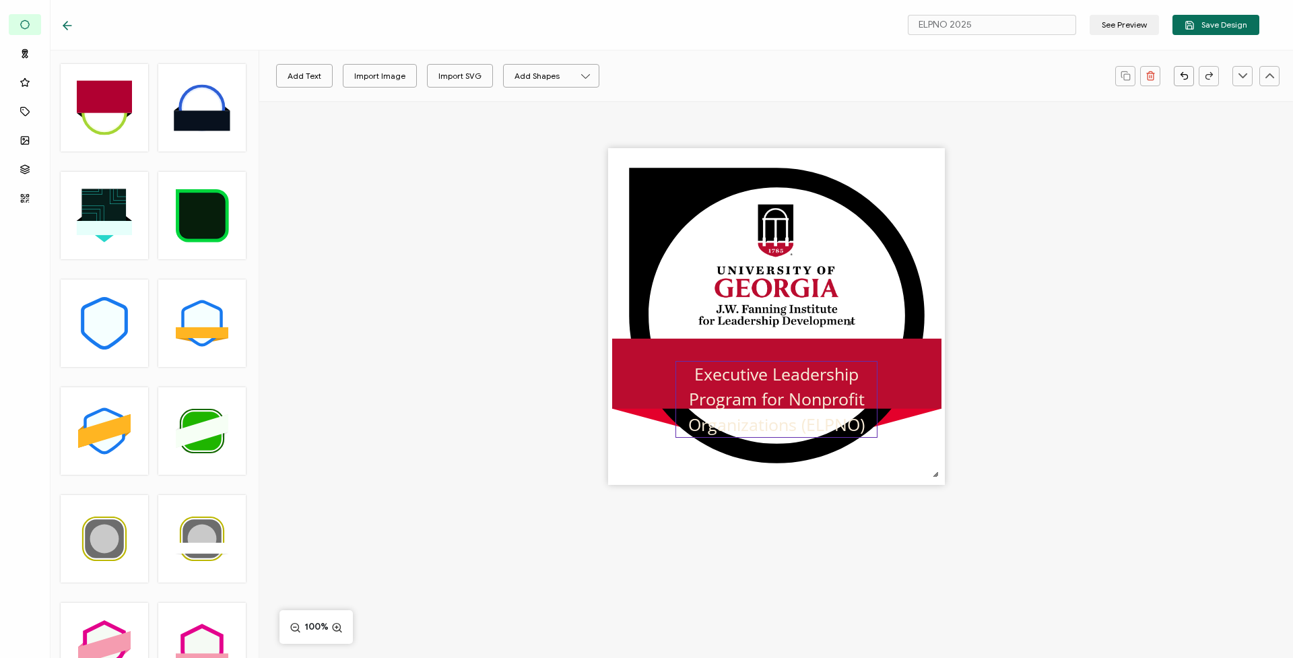
click at [695, 368] on span "Executive Leadership Program for Nonprofit Organizations (ELPNO" at bounding box center [776, 398] width 176 height 73
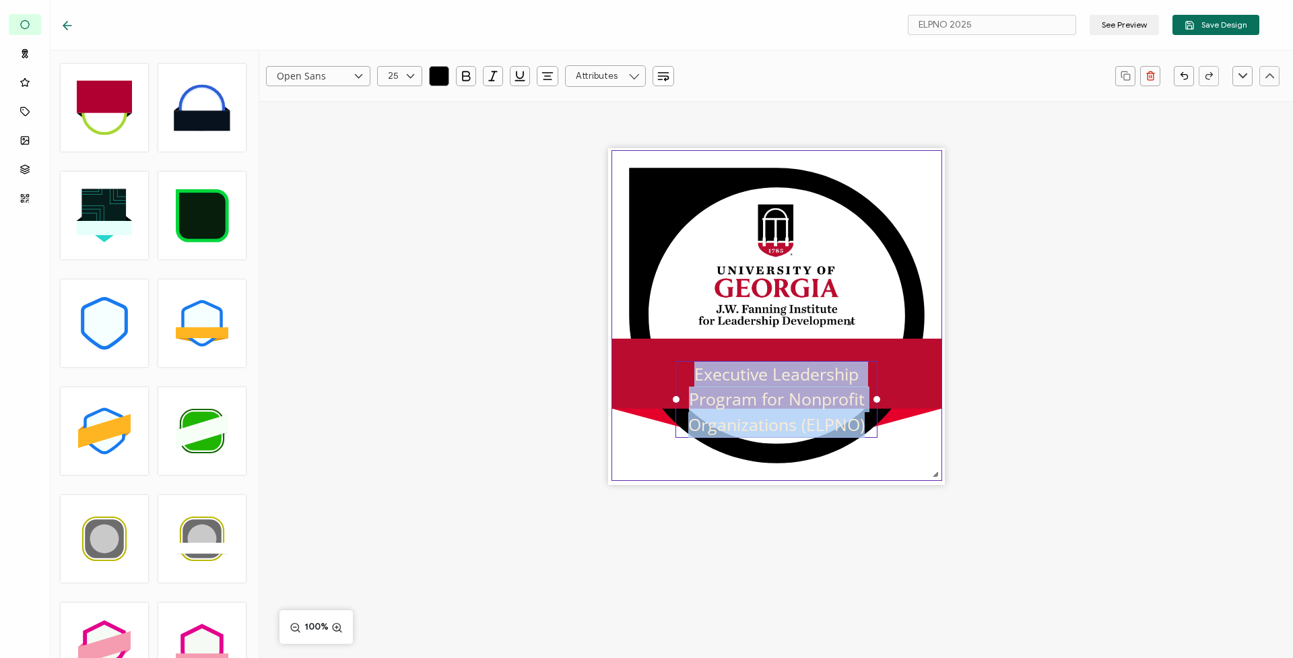
drag, startPoint x: 695, startPoint y: 370, endPoint x: 863, endPoint y: 439, distance: 181.2
click at [863, 439] on div ".uuid-e0167db1-c400-465b-bddd-c50bfc339371{}.uuid-efc37302-9416-4d3d-8d4c-a6863…" at bounding box center [776, 316] width 337 height 337
click at [436, 77] on icon "button" at bounding box center [439, 74] width 7 height 7
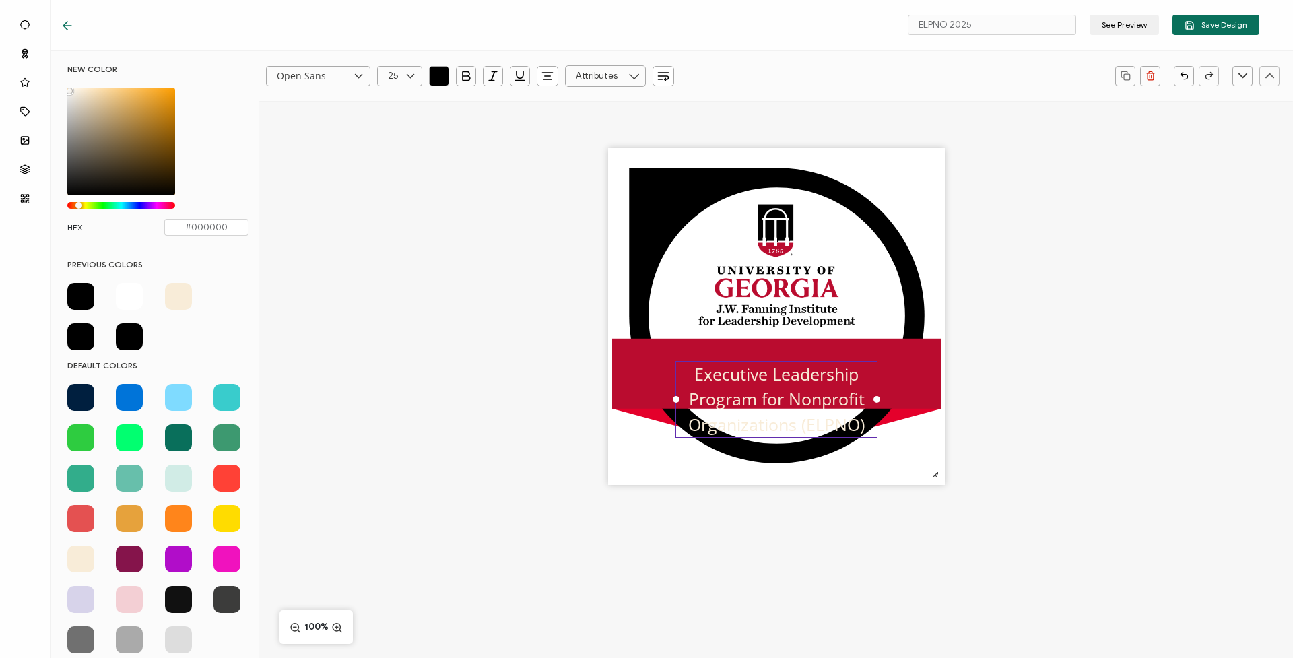
click at [136, 298] on span at bounding box center [129, 296] width 27 height 27
type input "#FFFFFF"
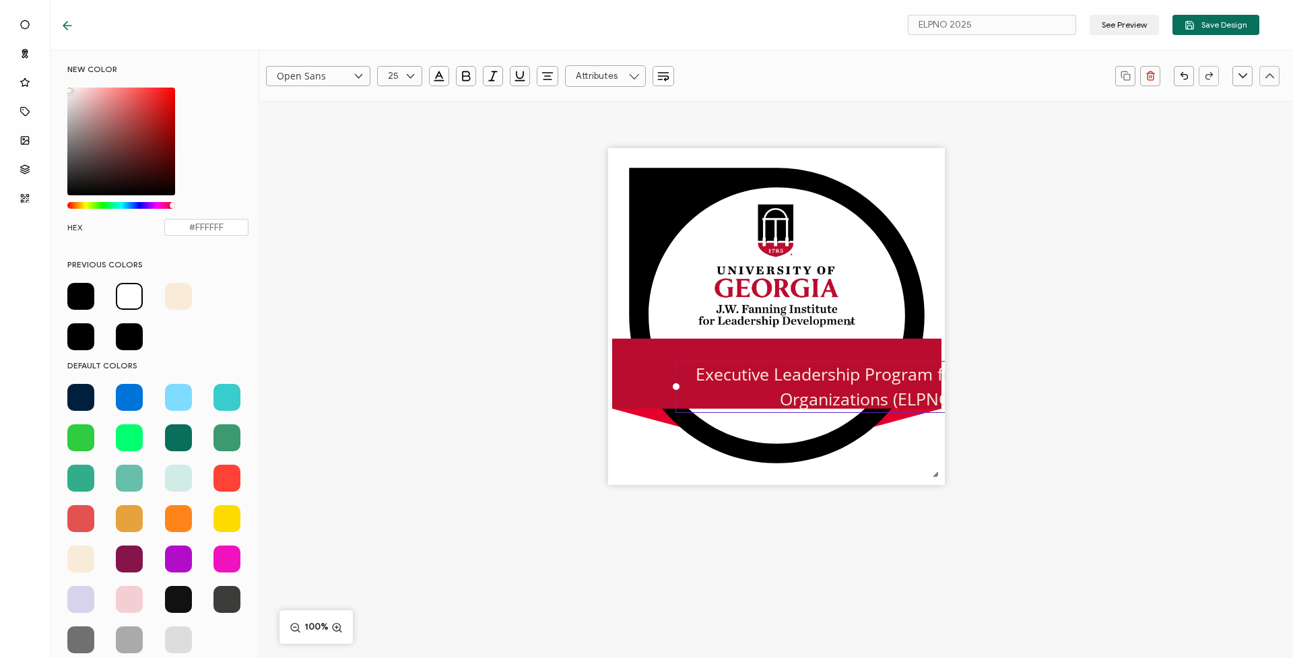
drag, startPoint x: 875, startPoint y: 398, endPoint x: 1058, endPoint y: 396, distance: 183.8
click at [1058, 396] on div ".uuid-e0167db1-c400-465b-bddd-c50bfc339371{}.uuid-efc37302-9416-4d3d-8d4c-a6863…" at bounding box center [775, 340] width 1033 height 478
click at [1062, 459] on div ".uuid-e0167db1-c400-465b-bddd-c50bfc339371{}.uuid-efc37302-9416-4d3d-8d4c-a6863…" at bounding box center [775, 340] width 1033 height 478
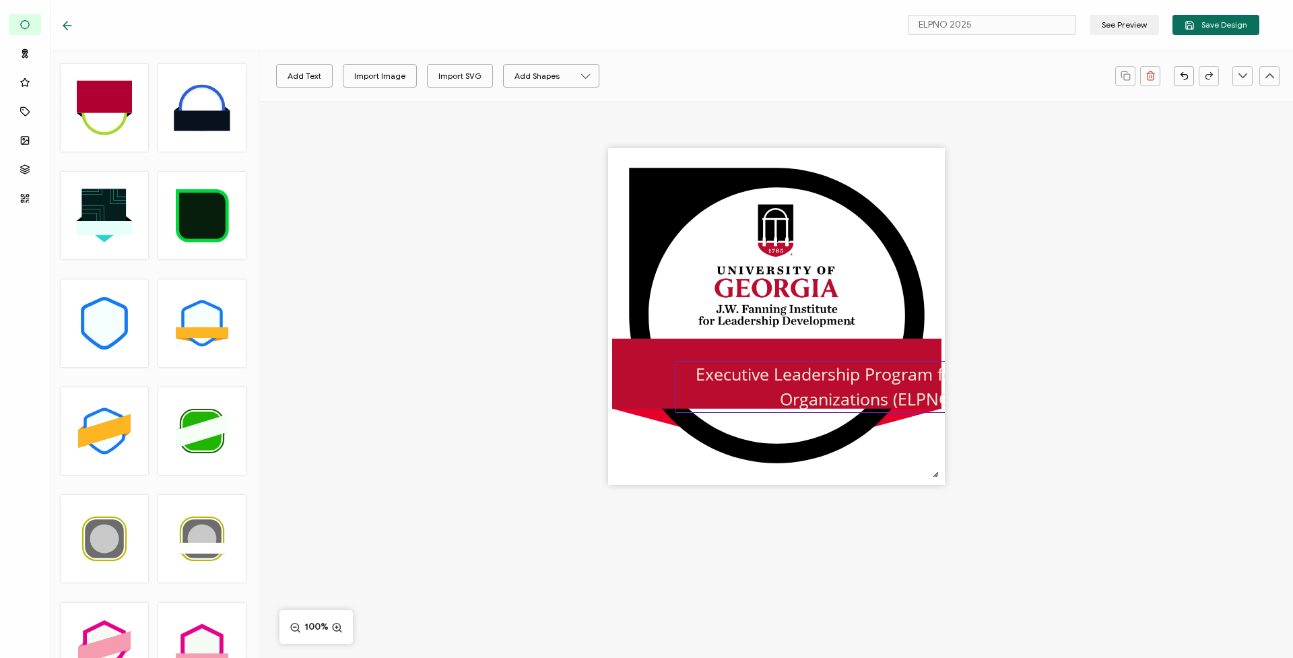
click at [912, 388] on span "Executive Leadership Program for Nonprofit Organizations (ELPNO" at bounding box center [867, 386] width 345 height 48
drag, startPoint x: 899, startPoint y: 371, endPoint x: 828, endPoint y: 358, distance: 71.8
click at [824, 357] on div ".uuid-e0167db1-c400-465b-bddd-c50bfc339371{}.uuid-efc37302-9416-4d3d-8d4c-a6863…" at bounding box center [776, 316] width 337 height 337
drag, startPoint x: 834, startPoint y: 368, endPoint x: 765, endPoint y: 359, distance: 69.9
click at [765, 359] on div ".uuid-e0167db1-c400-465b-bddd-c50bfc339371{}.uuid-efc37302-9416-4d3d-8d4c-a6863…" at bounding box center [776, 316] width 337 height 337
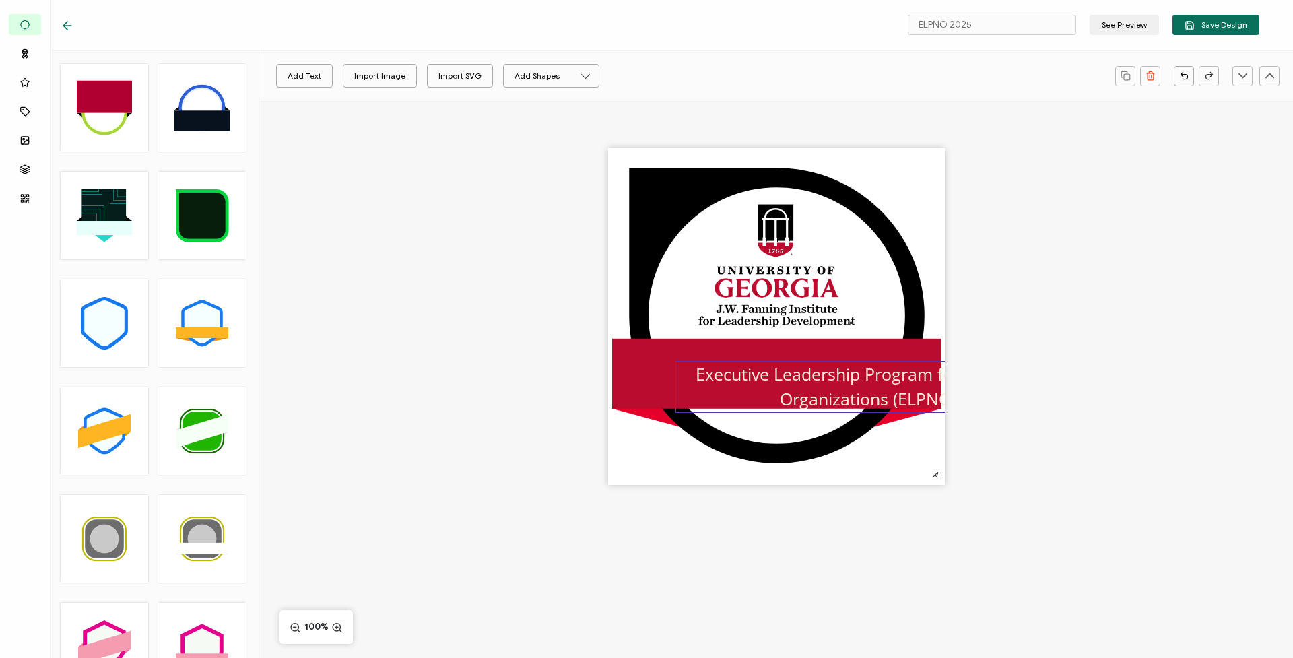
click at [811, 392] on span "Executive Leadership Program for Nonprofit Organizations (ELPNO" at bounding box center [867, 386] width 345 height 48
drag, startPoint x: 805, startPoint y: 362, endPoint x: 660, endPoint y: 337, distance: 147.4
click at [658, 339] on div ".uuid-e0167db1-c400-465b-bddd-c50bfc339371{}.uuid-efc37302-9416-4d3d-8d4c-a6863…" at bounding box center [776, 316] width 337 height 337
click at [753, 601] on div "Add Text Import Image Import SVG Add Shapes Rectangle Ellipse .uuid-e0167db1-c4…" at bounding box center [775, 379] width 1033 height 557
click at [767, 394] on div "Executive Leadership Program for Nonprofit Organizations (ELPNO )" at bounding box center [867, 387] width 384 height 52
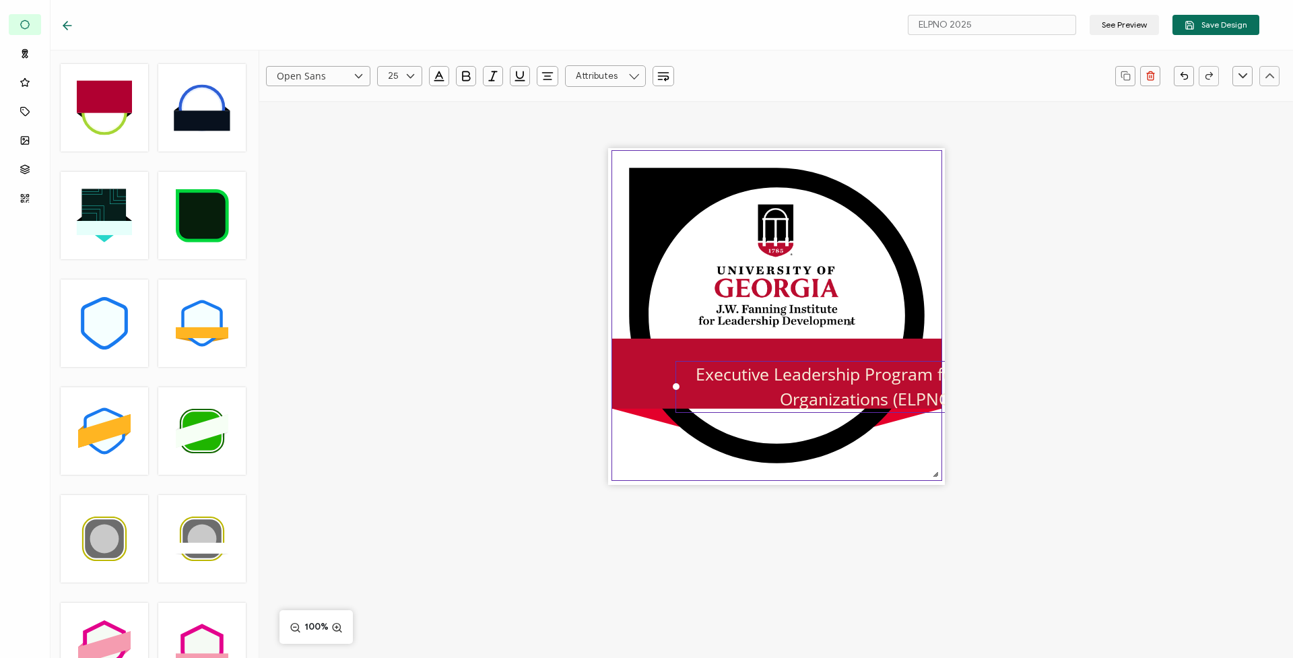
drag, startPoint x: 767, startPoint y: 362, endPoint x: 650, endPoint y: 330, distance: 120.9
click at [650, 330] on div ".uuid-e0167db1-c400-465b-bddd-c50bfc339371{}.uuid-efc37302-9416-4d3d-8d4c-a6863…" at bounding box center [776, 316] width 337 height 337
drag, startPoint x: 760, startPoint y: 376, endPoint x: 687, endPoint y: 358, distance: 75.4
click at [664, 360] on div ".uuid-e0167db1-c400-465b-bddd-c50bfc339371{}.uuid-efc37302-9416-4d3d-8d4c-a6863…" at bounding box center [776, 316] width 337 height 337
click at [787, 375] on span "Executive Leadership Program for Nonprofit Organizations (ELPNO" at bounding box center [867, 386] width 345 height 48
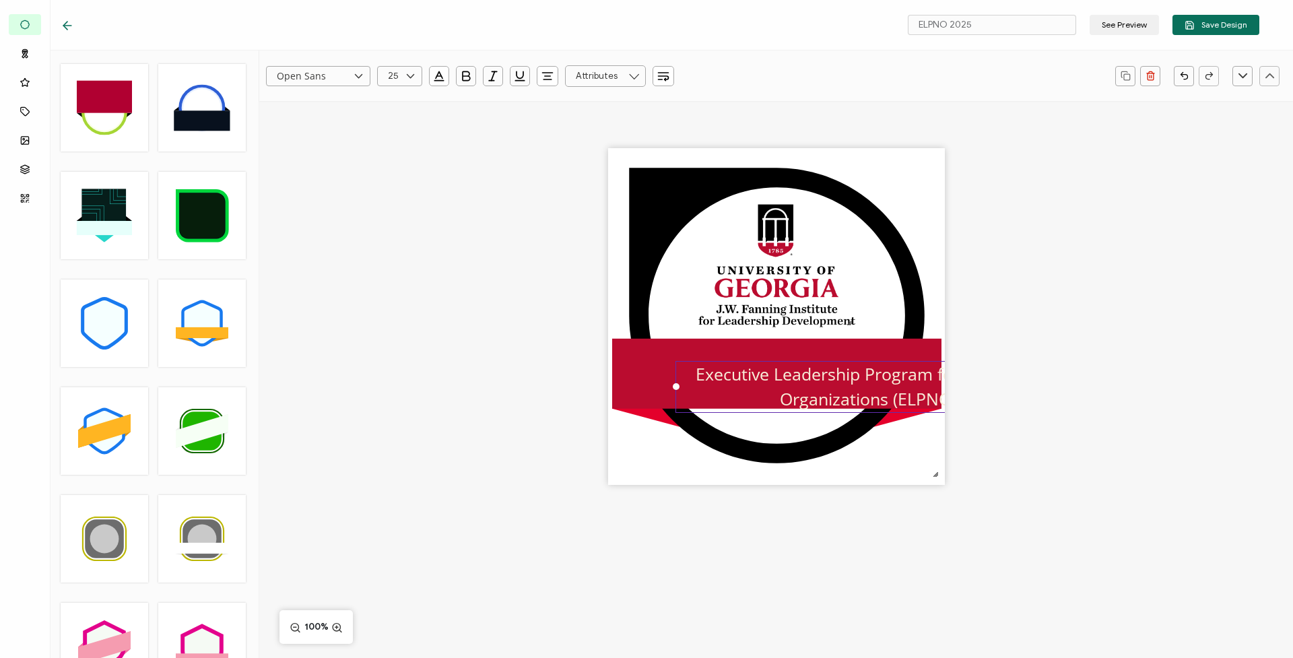
click at [787, 375] on span "Executive Leadership Program for Nonprofit Organizations (ELPNO" at bounding box center [867, 386] width 345 height 48
drag, startPoint x: 674, startPoint y: 386, endPoint x: 619, endPoint y: 385, distance: 55.2
click at [619, 385] on div at bounding box center [620, 386] width 7 height 7
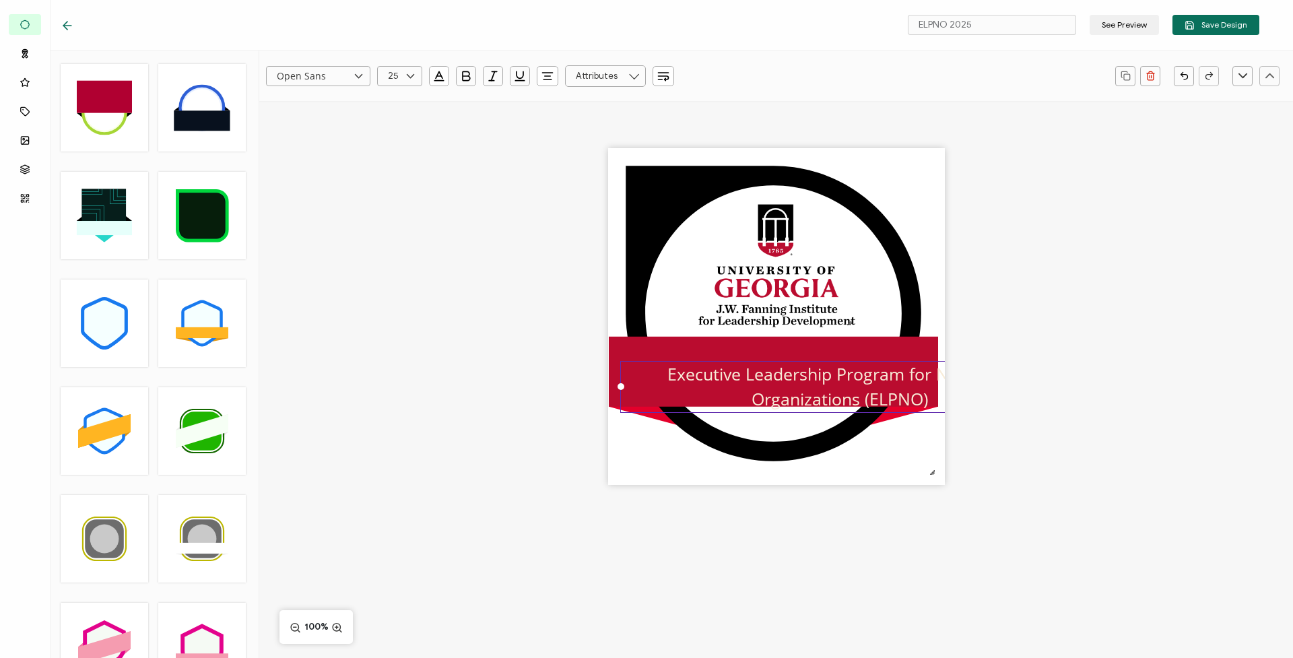
drag, startPoint x: 930, startPoint y: 413, endPoint x: 814, endPoint y: 379, distance: 120.6
click at [814, 379] on div ".uuid-e0167db1-c400-465b-bddd-c50bfc339371{}.uuid-efc37302-9416-4d3d-8d4c-a6863…" at bounding box center [776, 316] width 337 height 337
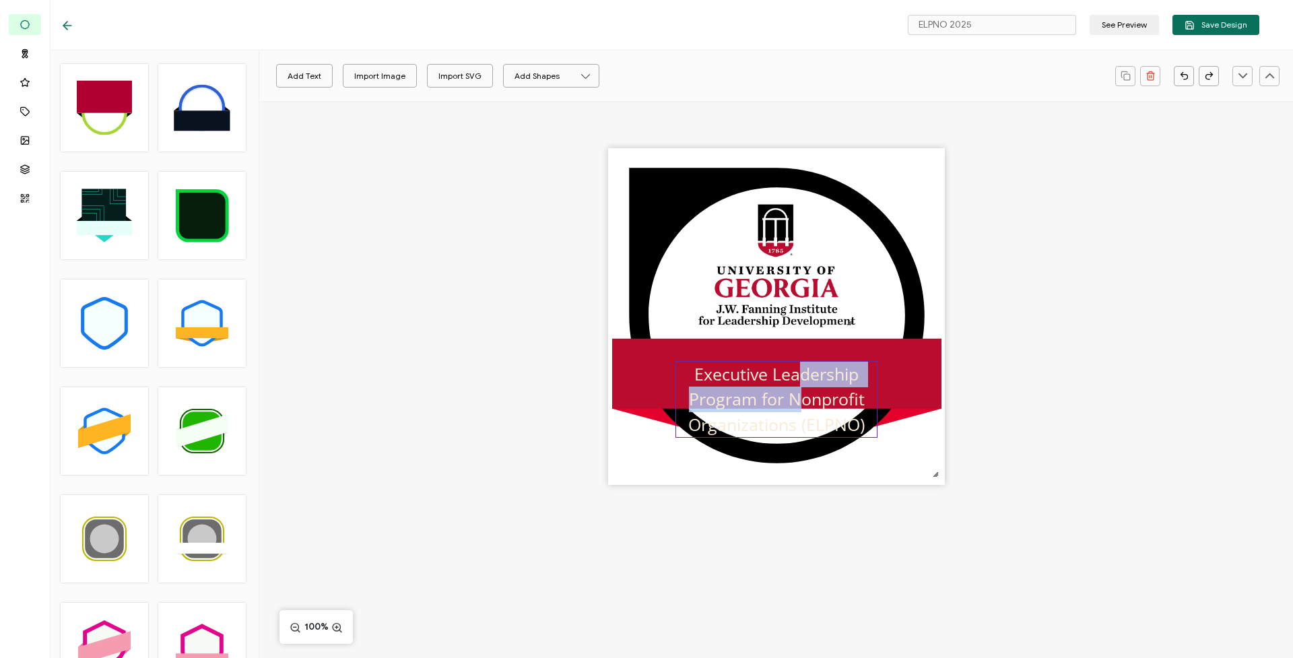
drag, startPoint x: 798, startPoint y: 404, endPoint x: 797, endPoint y: 368, distance: 36.4
click at [797, 368] on span "Executive Leadership Program for Nonprofit Organizations (ELPNO" at bounding box center [776, 398] width 176 height 73
click at [1071, 497] on div ".uuid-e0167db1-c400-465b-bddd-c50bfc339371{}.uuid-efc37302-9416-4d3d-8d4c-a6863…" at bounding box center [775, 340] width 1033 height 478
click at [796, 416] on span "Executive Leadership Program for Nonprofit Organizations (ELPNO" at bounding box center [776, 398] width 176 height 73
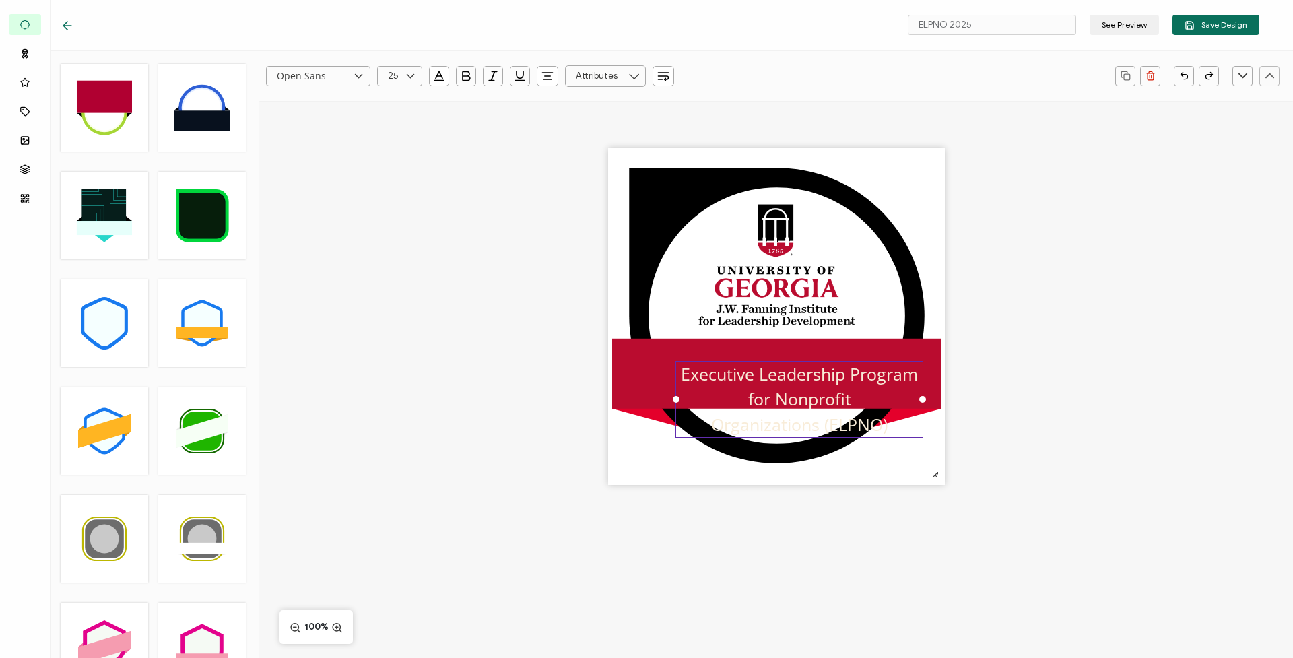
drag, startPoint x: 876, startPoint y: 399, endPoint x: 923, endPoint y: 398, distance: 47.1
click at [923, 398] on div at bounding box center [922, 399] width 7 height 7
drag, startPoint x: 677, startPoint y: 399, endPoint x: 628, endPoint y: 400, distance: 48.5
click at [628, 400] on div at bounding box center [627, 399] width 7 height 7
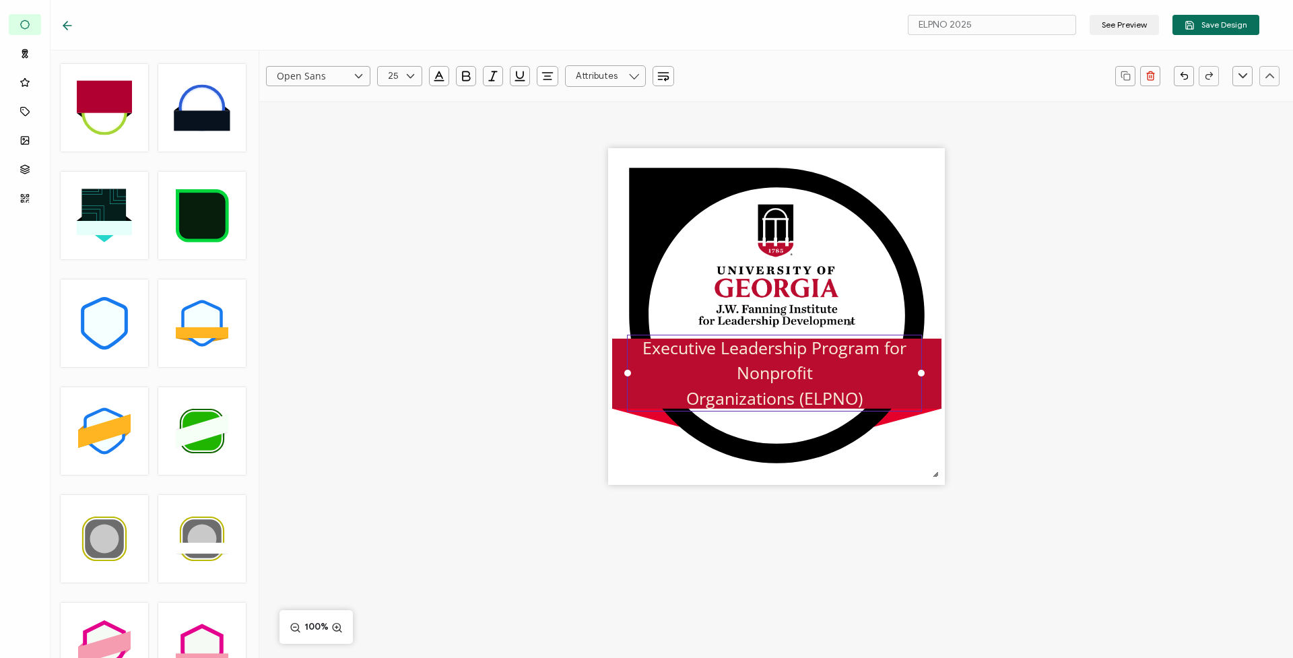
click at [864, 395] on div "Executive Leadership Program for Nonprofit Organizations (ELPNO )" at bounding box center [774, 373] width 295 height 77
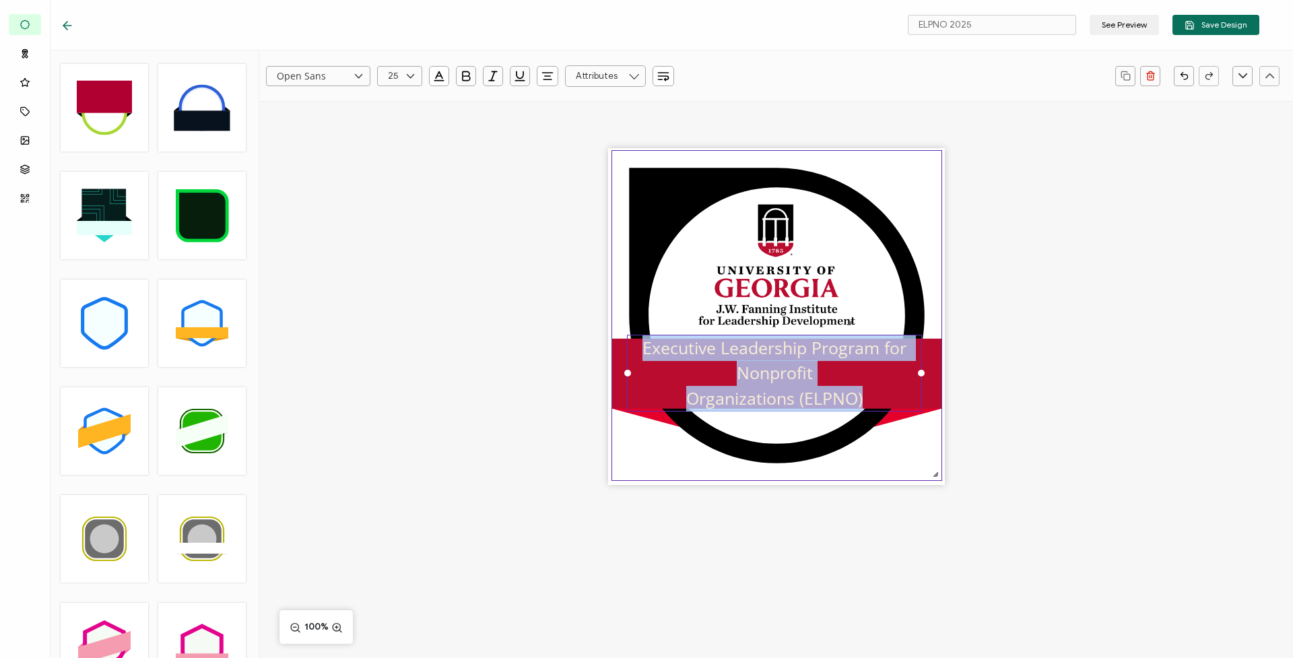
drag, startPoint x: 865, startPoint y: 395, endPoint x: 618, endPoint y: 333, distance: 254.7
click at [618, 333] on div ".uuid-e0167db1-c400-465b-bddd-c50bfc339371{}.uuid-efc37302-9416-4d3d-8d4c-a6863…" at bounding box center [776, 316] width 337 height 337
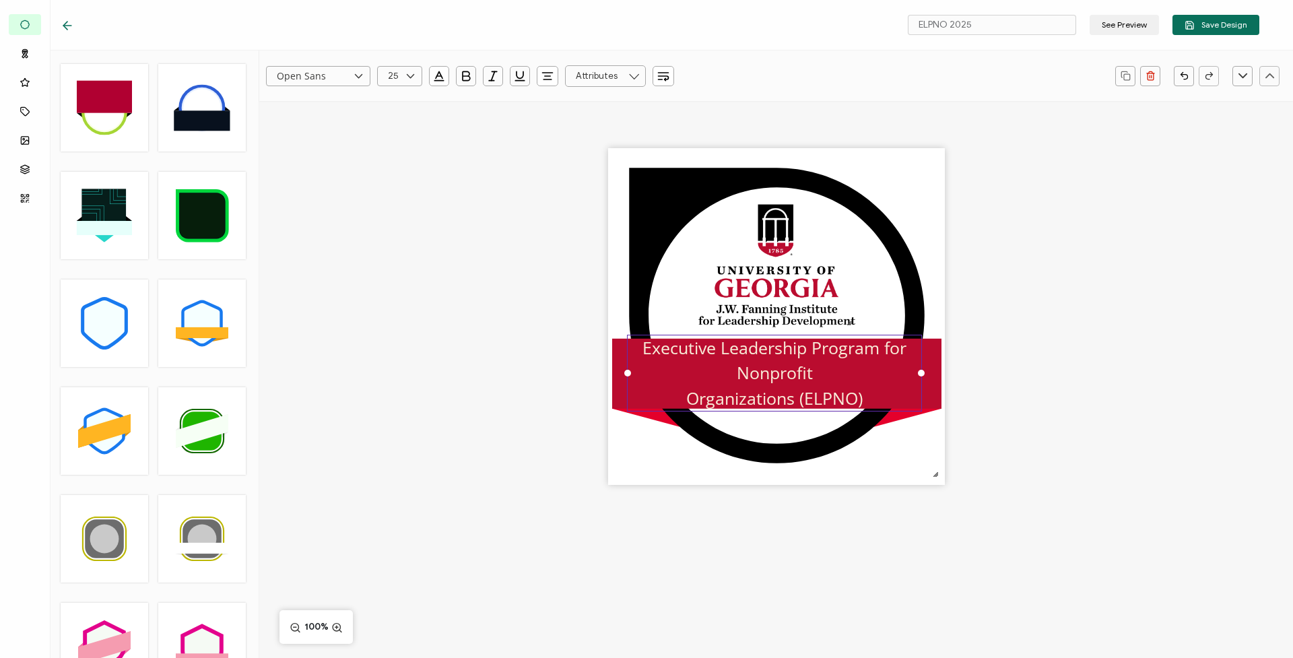
click at [353, 80] on icon at bounding box center [358, 76] width 17 height 20
click at [310, 152] on span "[PERSON_NAME]" at bounding box center [313, 152] width 67 height 10
type input "[PERSON_NAME]"
click at [412, 76] on icon at bounding box center [410, 76] width 17 height 20
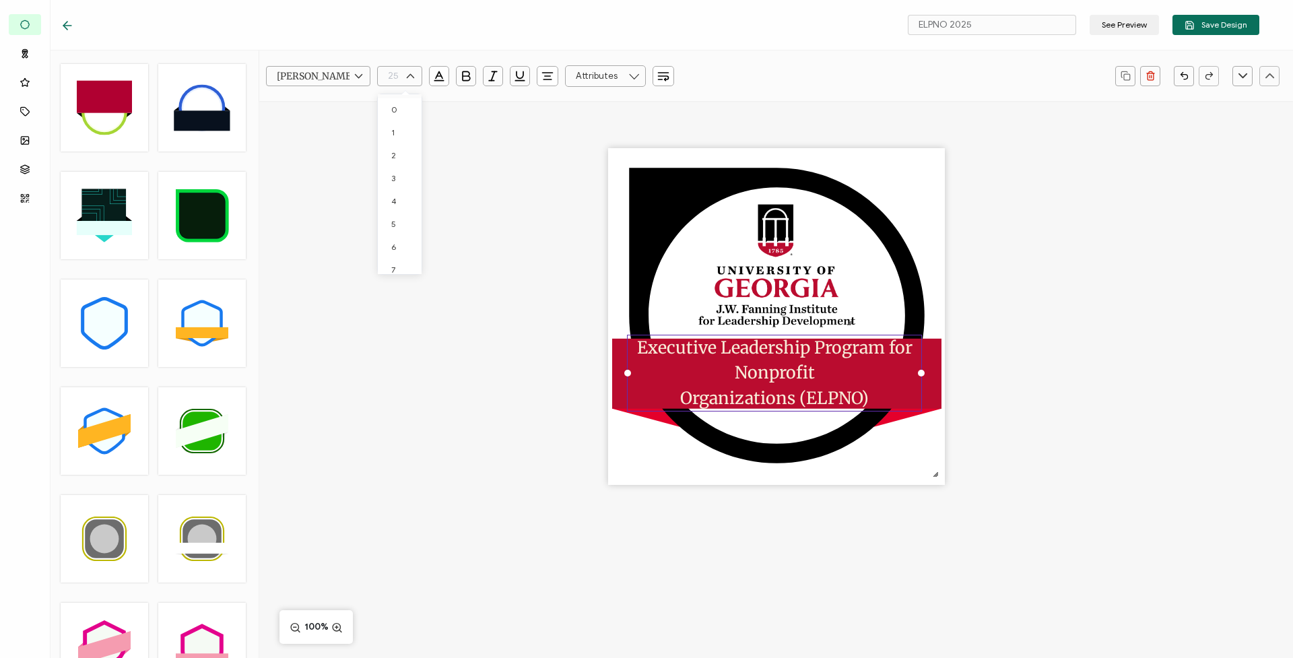
scroll to position [421, 0]
click at [405, 237] on li "24" at bounding box center [402, 237] width 48 height 23
type input "24"
drag, startPoint x: 625, startPoint y: 371, endPoint x: 611, endPoint y: 372, distance: 14.8
click at [611, 372] on div at bounding box center [612, 371] width 7 height 7
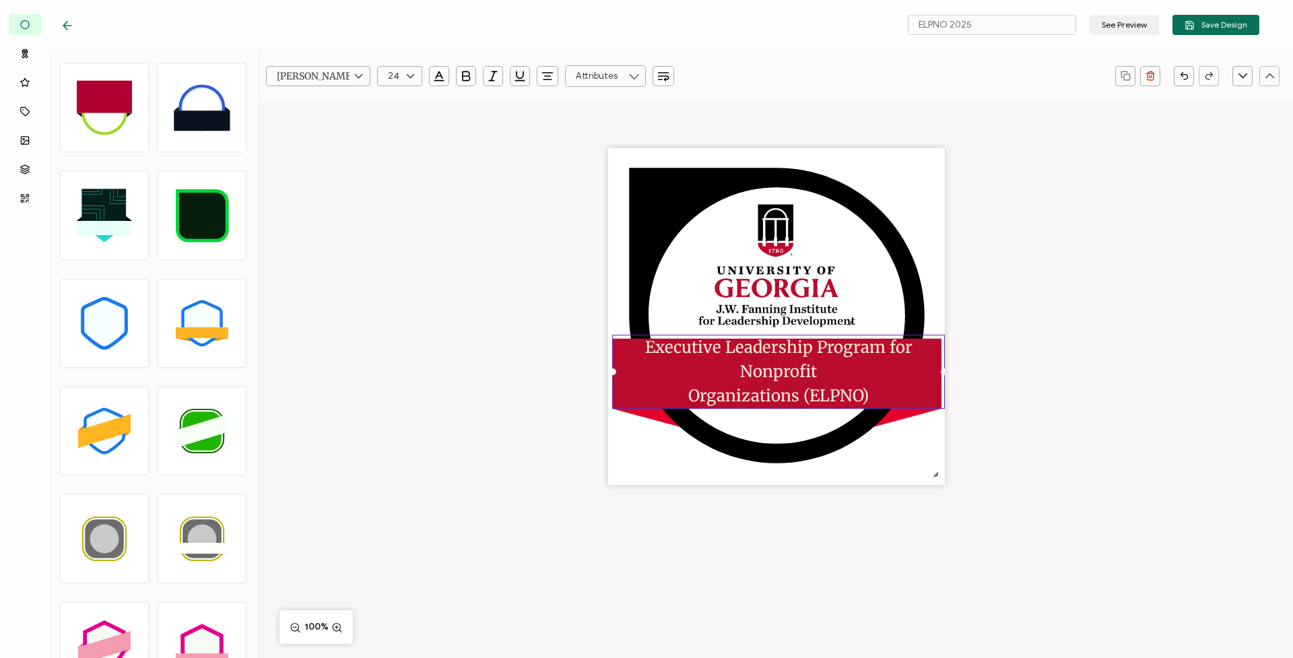
drag, startPoint x: 920, startPoint y: 372, endPoint x: 946, endPoint y: 372, distance: 25.6
click at [946, 372] on div ".uuid-e0167db1-c400-465b-bddd-c50bfc339371{}.uuid-efc37302-9416-4d3d-8d4c-a6863…" at bounding box center [775, 340] width 1033 height 478
click at [835, 369] on div "Executive Leadership Program for Nonprofit Organizations (ELPNO )" at bounding box center [778, 372] width 333 height 74
click at [903, 371] on span "Executive Leadership Program for Nonprofit Organizations (ELPNO )" at bounding box center [780, 359] width 271 height 45
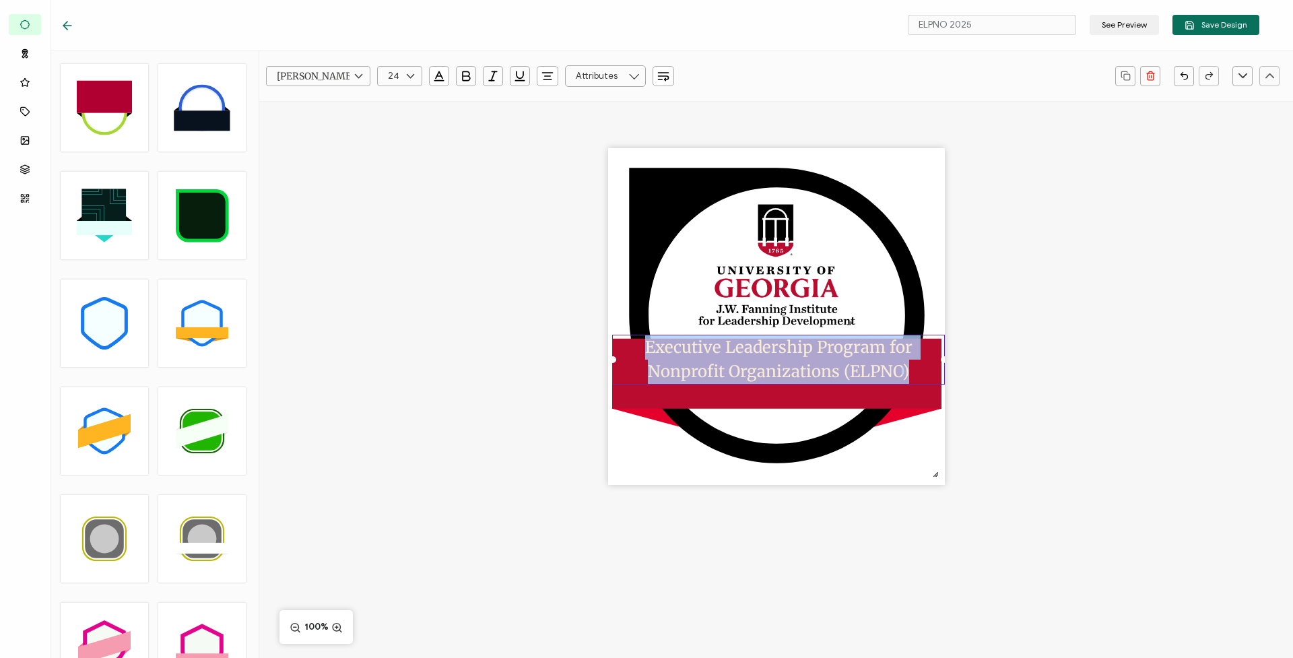
drag, startPoint x: 908, startPoint y: 371, endPoint x: 605, endPoint y: 352, distance: 303.5
click at [605, 352] on div ".uuid-e0167db1-c400-465b-bddd-c50bfc339371{}.uuid-efc37302-9416-4d3d-8d4c-a6863…" at bounding box center [775, 340] width 1033 height 478
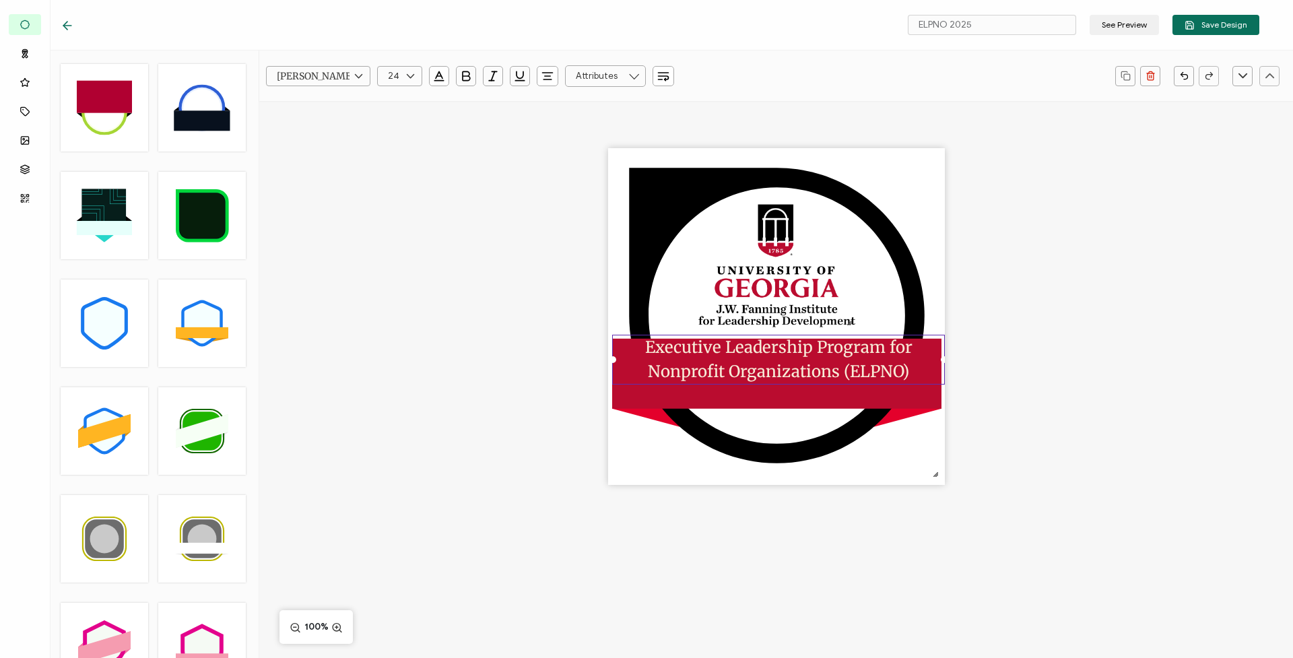
click at [636, 75] on icon at bounding box center [633, 76] width 17 height 22
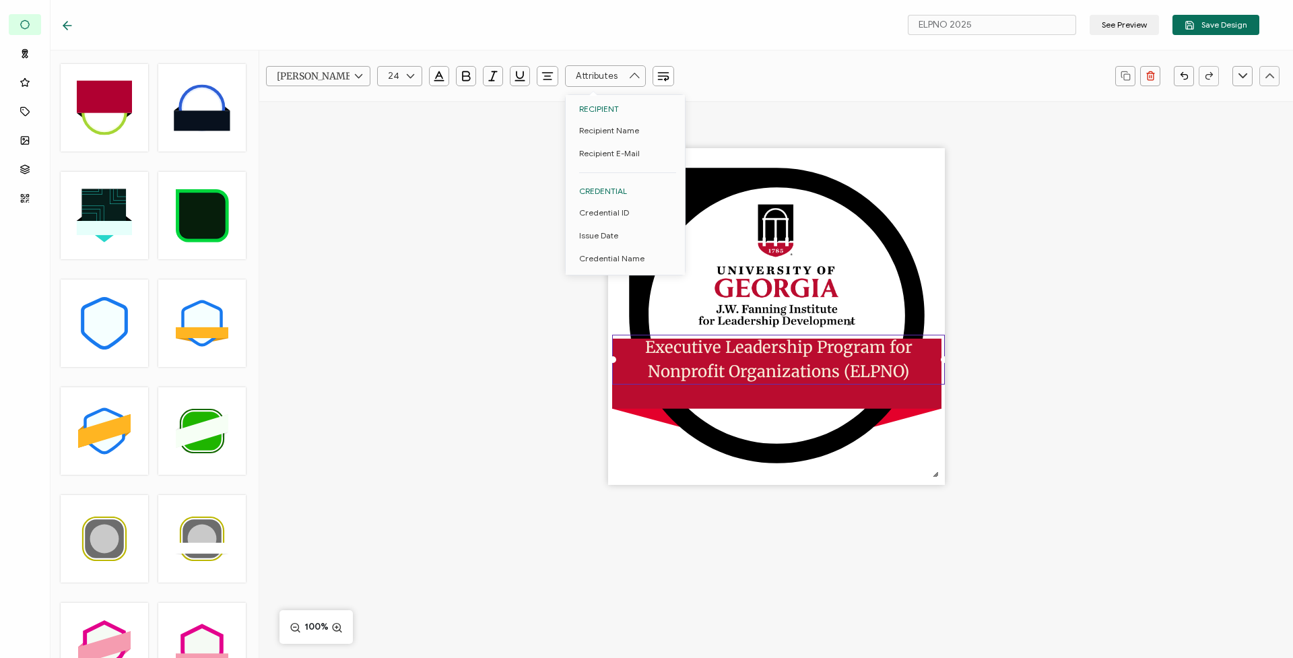
click at [636, 75] on icon at bounding box center [633, 76] width 17 height 22
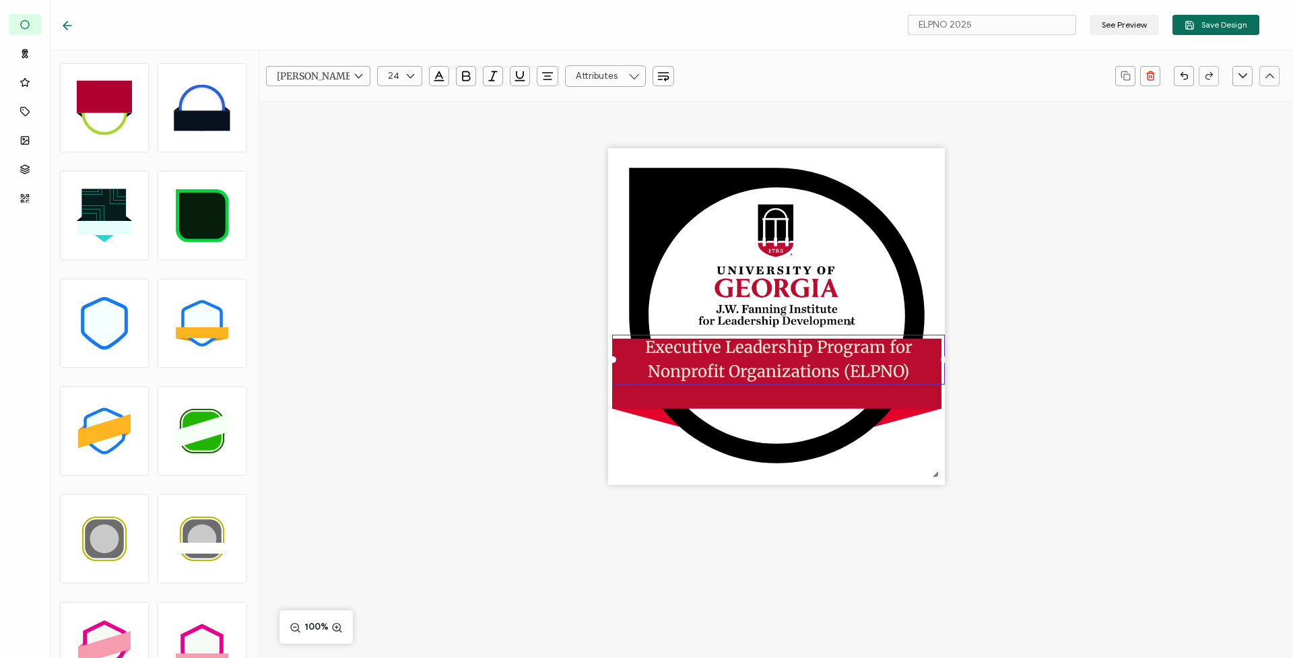
click at [724, 373] on span "Executive Leadership Program for Nonprofit Organizations (ELPNO" at bounding box center [780, 359] width 271 height 45
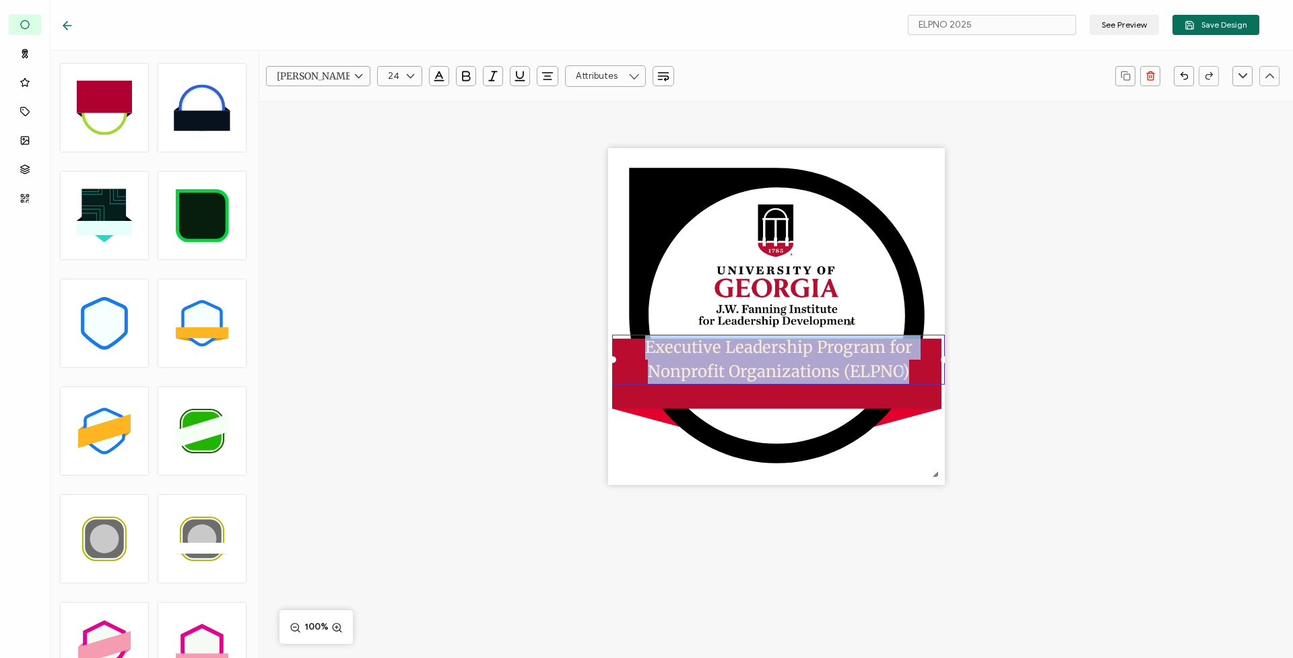
drag, startPoint x: 647, startPoint y: 344, endPoint x: 949, endPoint y: 369, distance: 303.3
click at [949, 369] on div ".uuid-e0167db1-c400-465b-bddd-c50bfc339371{}.uuid-efc37302-9416-4d3d-8d4c-a6863…" at bounding box center [775, 340] width 1033 height 478
click at [468, 76] on icon "button" at bounding box center [466, 75] width 7 height 9
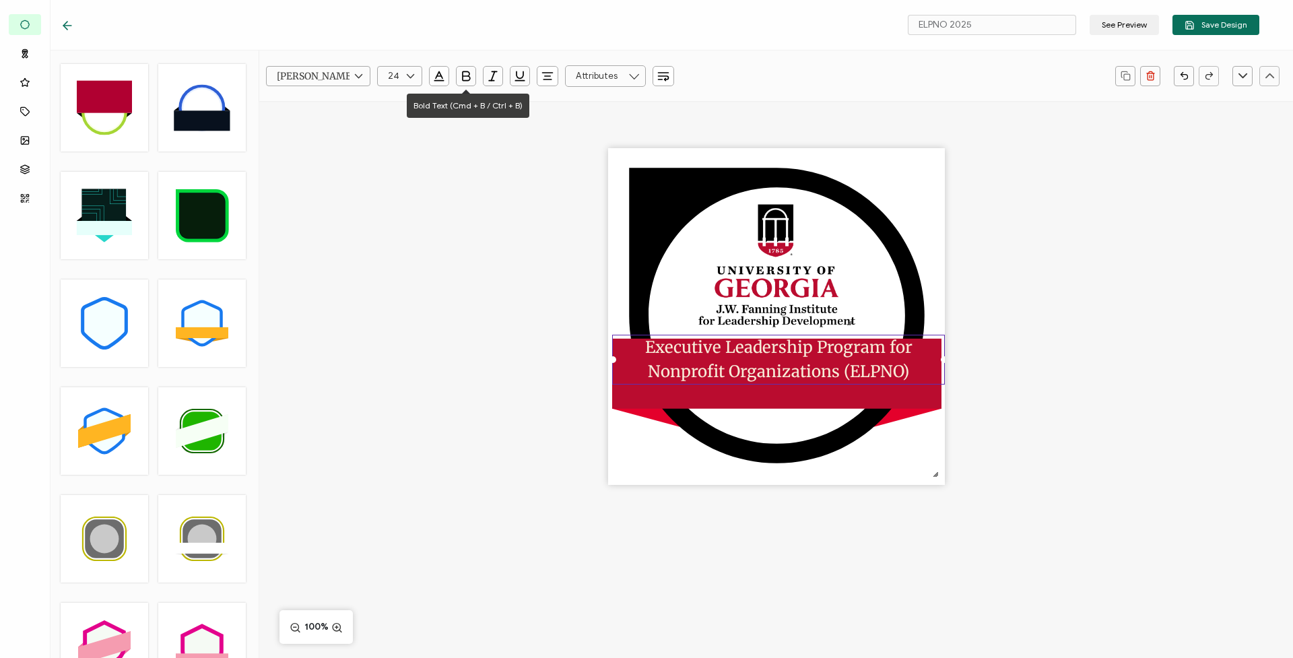
click at [464, 374] on div ".uuid-e0167db1-c400-465b-bddd-c50bfc339371{}.uuid-efc37302-9416-4d3d-8d4c-a6863…" at bounding box center [775, 340] width 1033 height 478
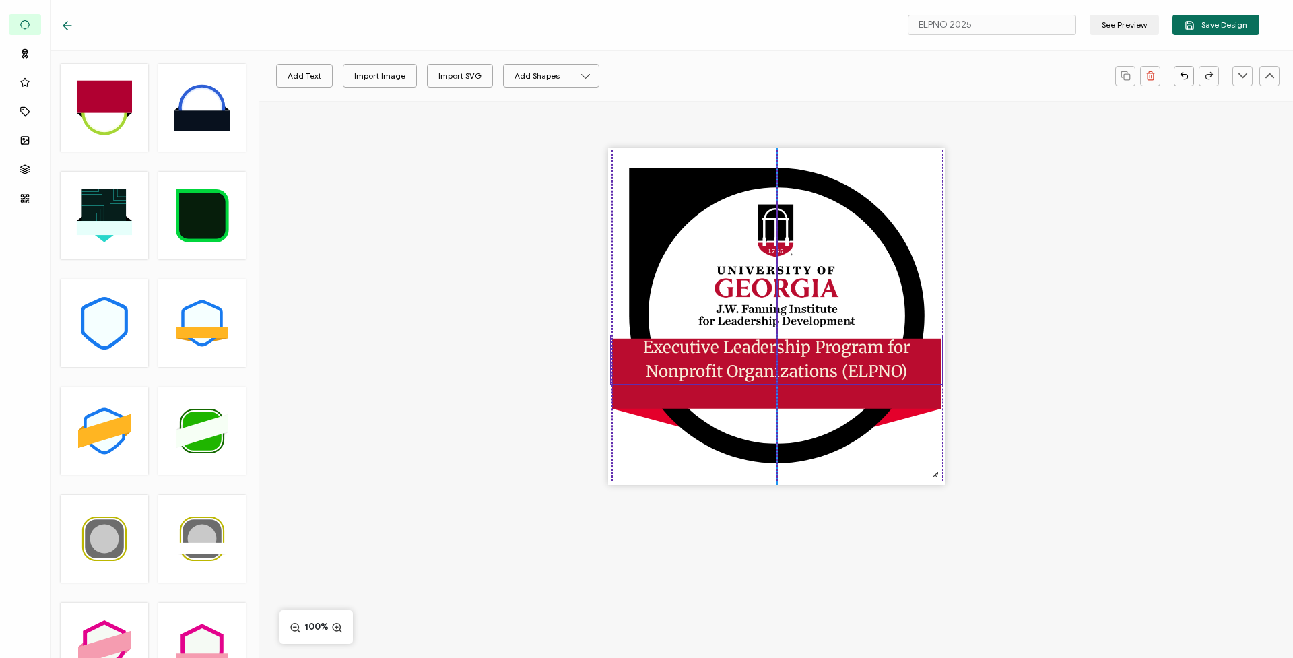
click at [710, 374] on span "Executive Leadership Program for Nonprofit Organizations (ELPNO" at bounding box center [778, 359] width 271 height 45
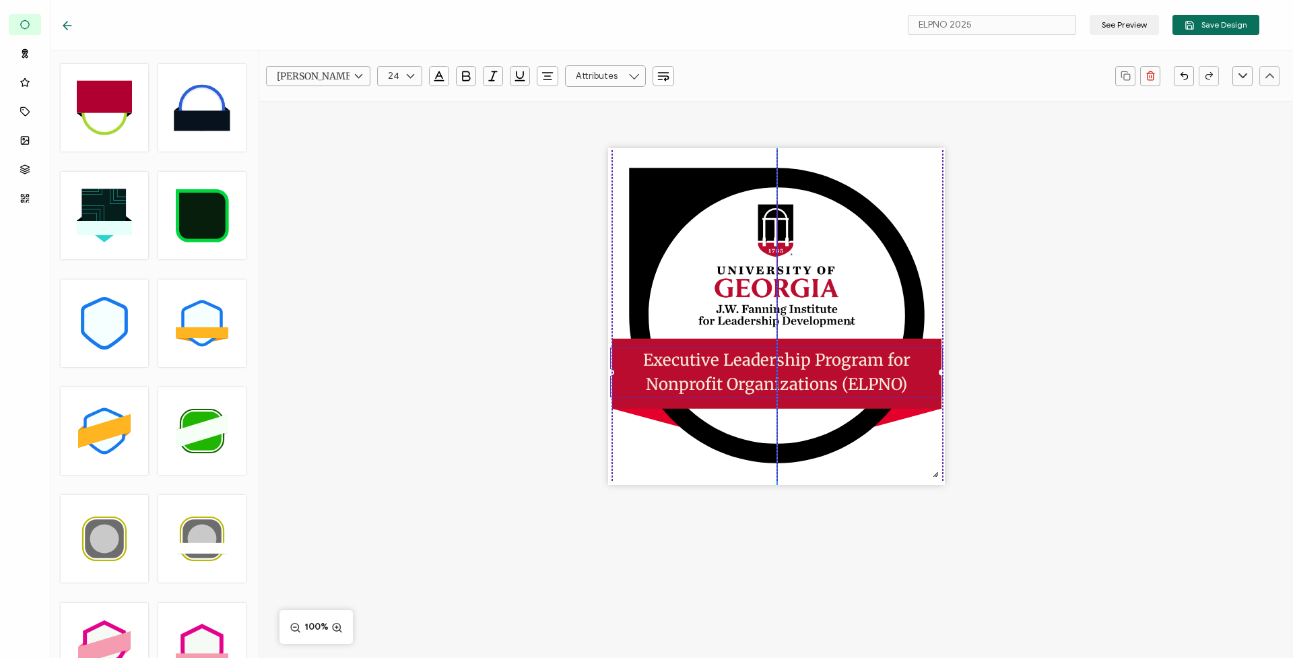
drag, startPoint x: 765, startPoint y: 346, endPoint x: 765, endPoint y: 359, distance: 12.8
click at [765, 359] on span "Executive Leadership Program for Nonprofit Organizations (ELPNO" at bounding box center [778, 371] width 271 height 45
click at [396, 276] on div ".uuid-e0167db1-c400-465b-bddd-c50bfc339371{}.uuid-efc37302-9416-4d3d-8d4c-a6863…" at bounding box center [775, 340] width 1033 height 478
click at [745, 368] on span "Executive Leadership Program for Nonprofit Organizations (ELPNO" at bounding box center [778, 371] width 271 height 45
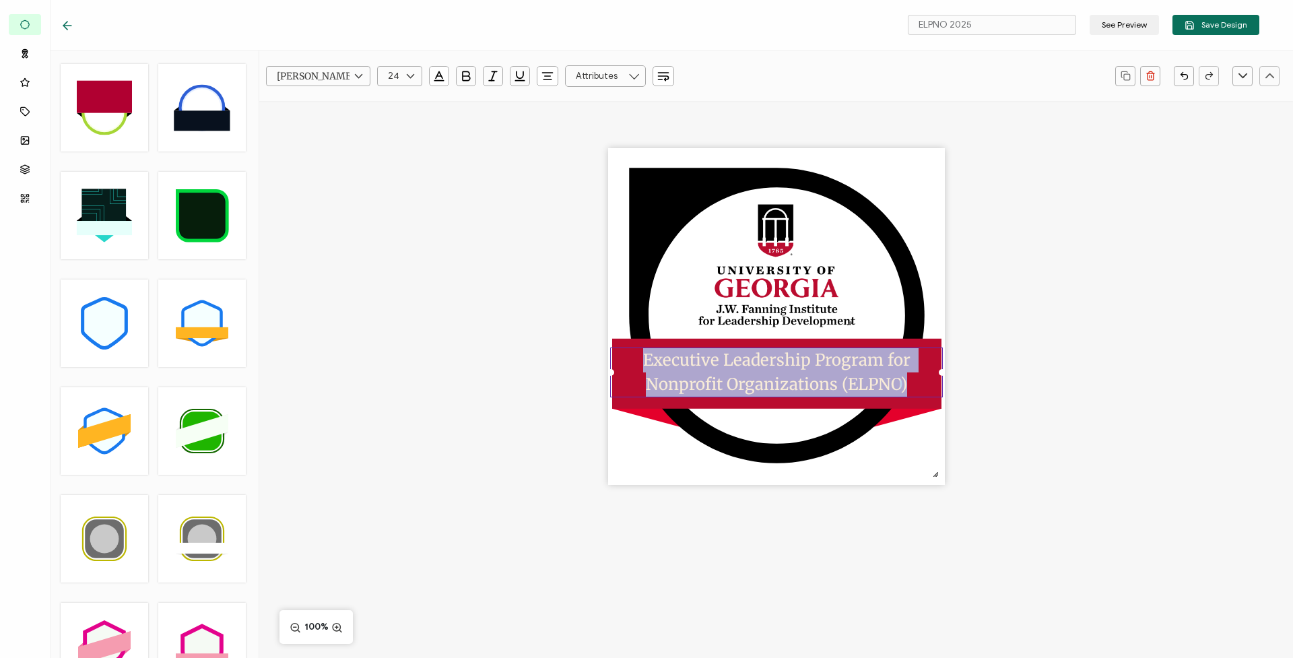
click at [745, 368] on span "Executive Leadership Program for Nonprofit Organizations (ELPNO" at bounding box center [778, 371] width 271 height 45
click at [442, 79] on icon "button" at bounding box center [438, 75] width 13 height 13
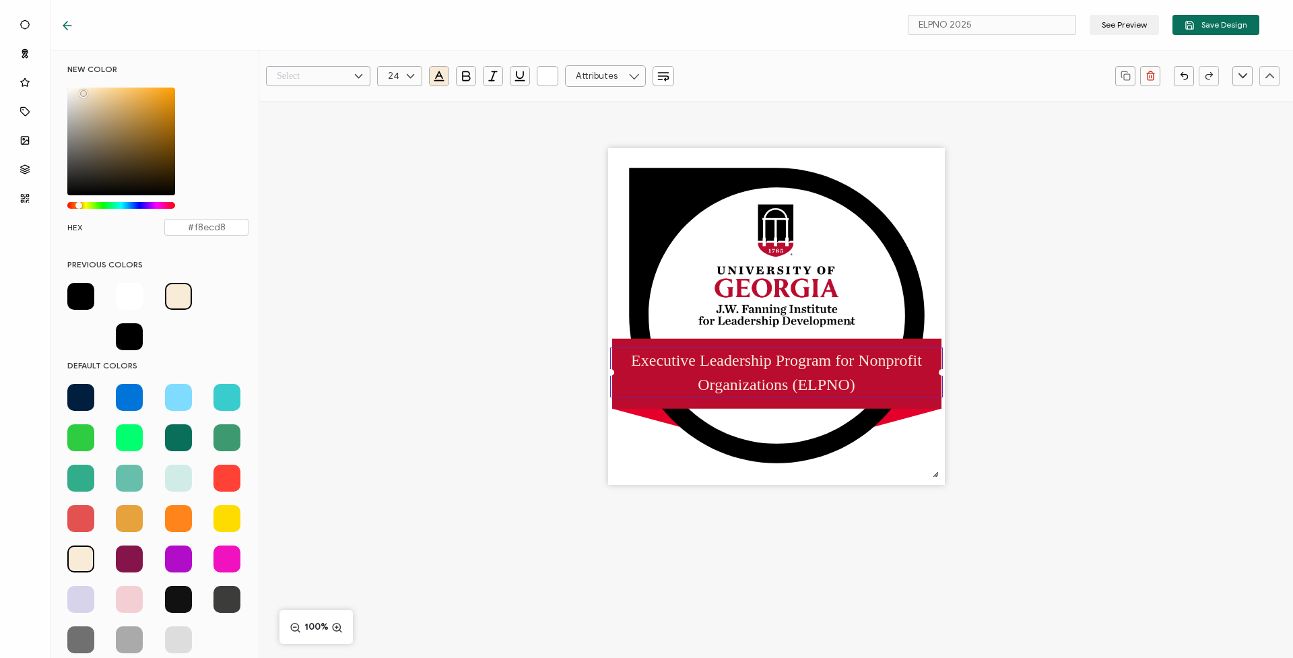
click at [123, 295] on span at bounding box center [129, 296] width 27 height 27
type input "#FFFFFF"
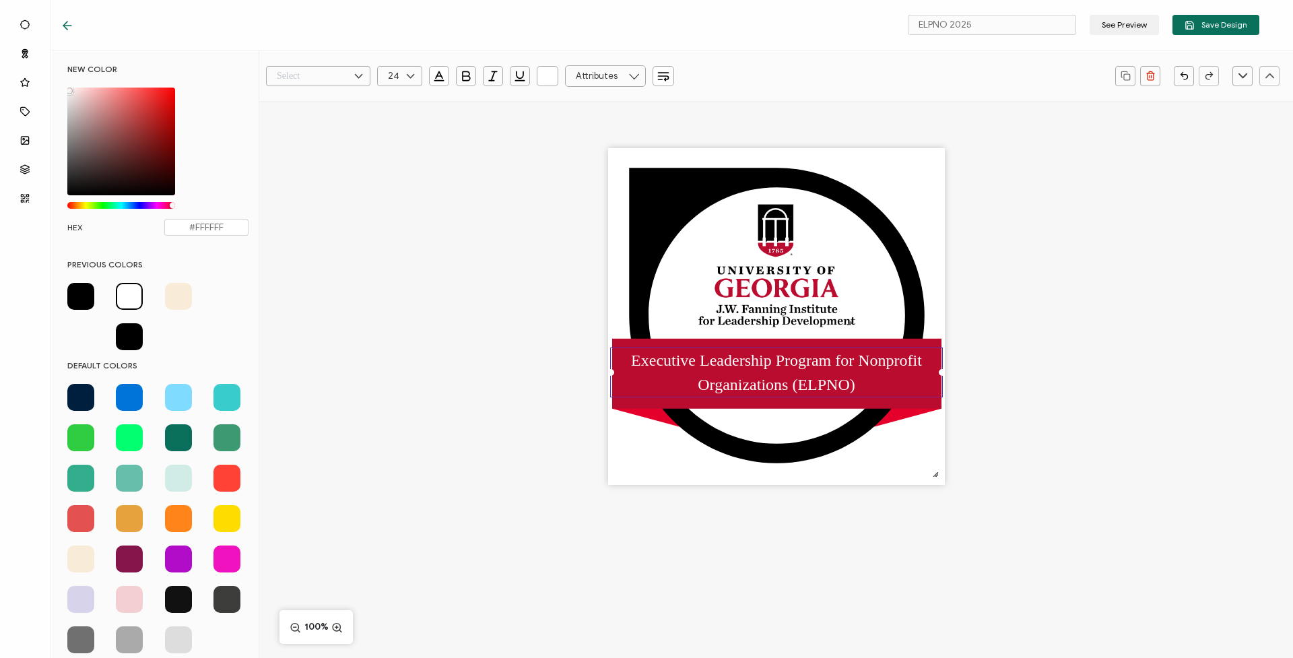
click at [354, 74] on icon at bounding box center [358, 76] width 17 height 20
click at [320, 173] on span "[PERSON_NAME]" at bounding box center [313, 176] width 67 height 10
type input "[PERSON_NAME]"
click at [510, 239] on div ".uuid-e0167db1-c400-465b-bddd-c50bfc339371{}.uuid-efc37302-9416-4d3d-8d4c-a6863…" at bounding box center [775, 340] width 1033 height 478
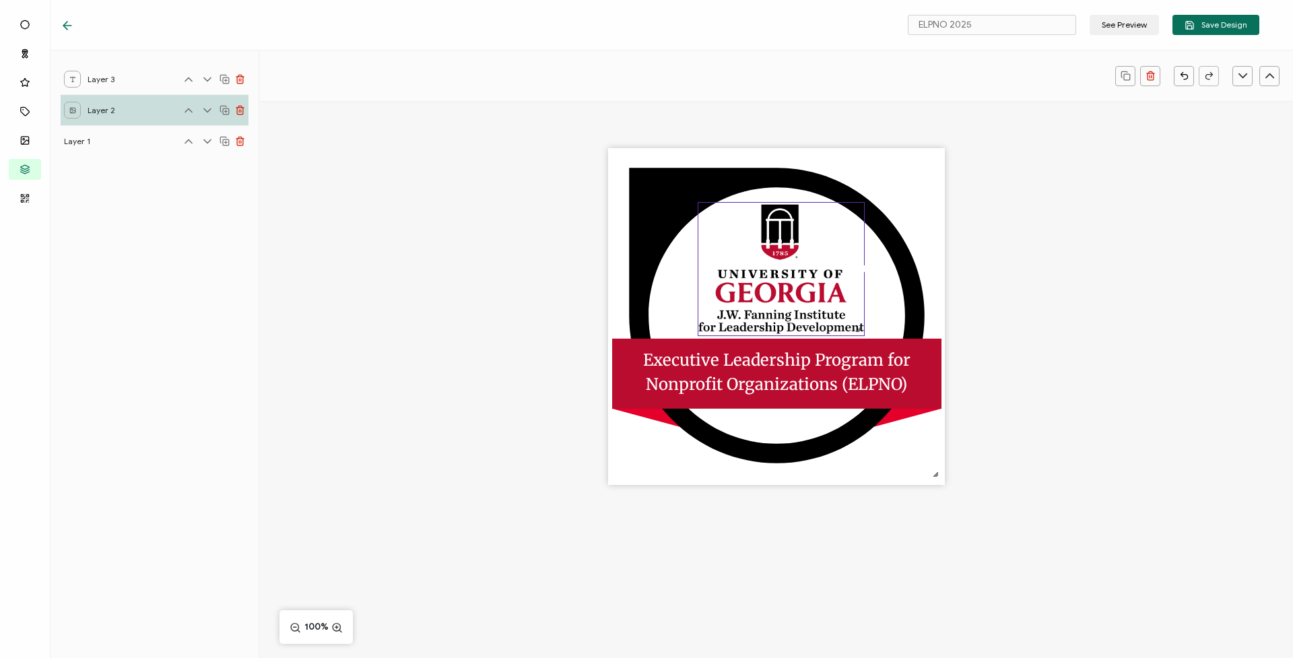
drag, startPoint x: 850, startPoint y: 323, endPoint x: 860, endPoint y: 326, distance: 10.5
click at [860, 326] on div at bounding box center [857, 329] width 11 height 11
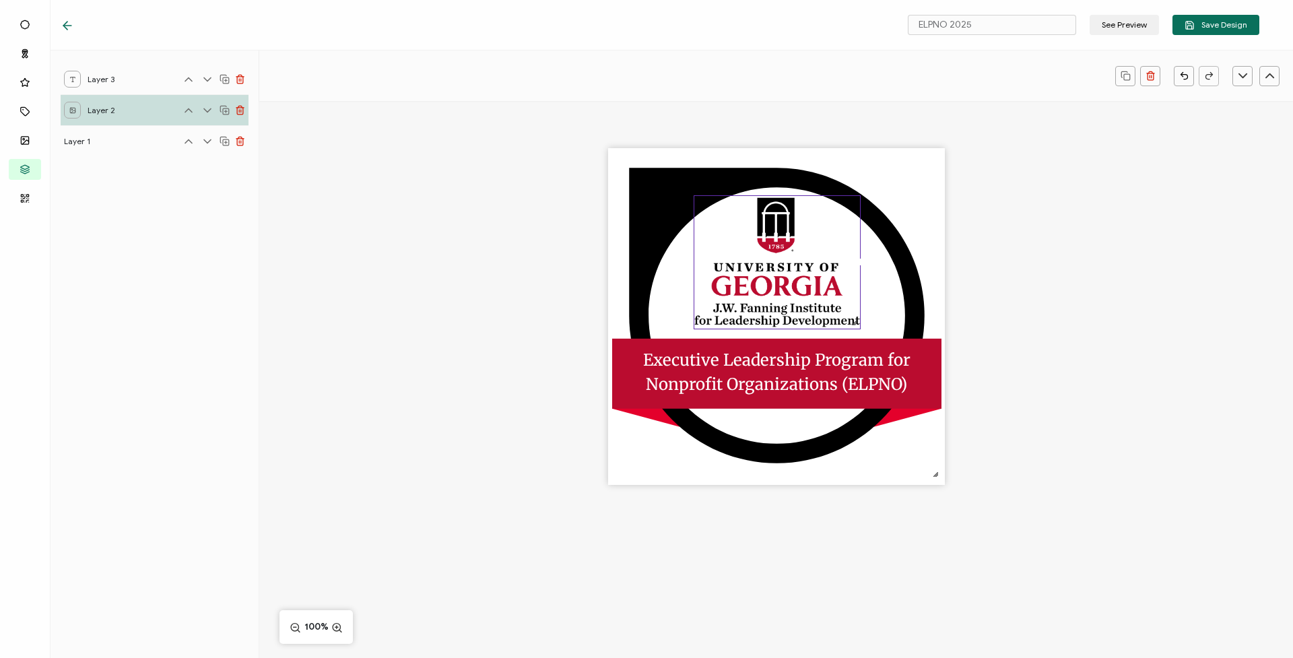
click at [978, 328] on div ".uuid-e0167db1-c400-465b-bddd-c50bfc339371{}.uuid-efc37302-9416-4d3d-8d4c-a6863…" at bounding box center [775, 340] width 1033 height 478
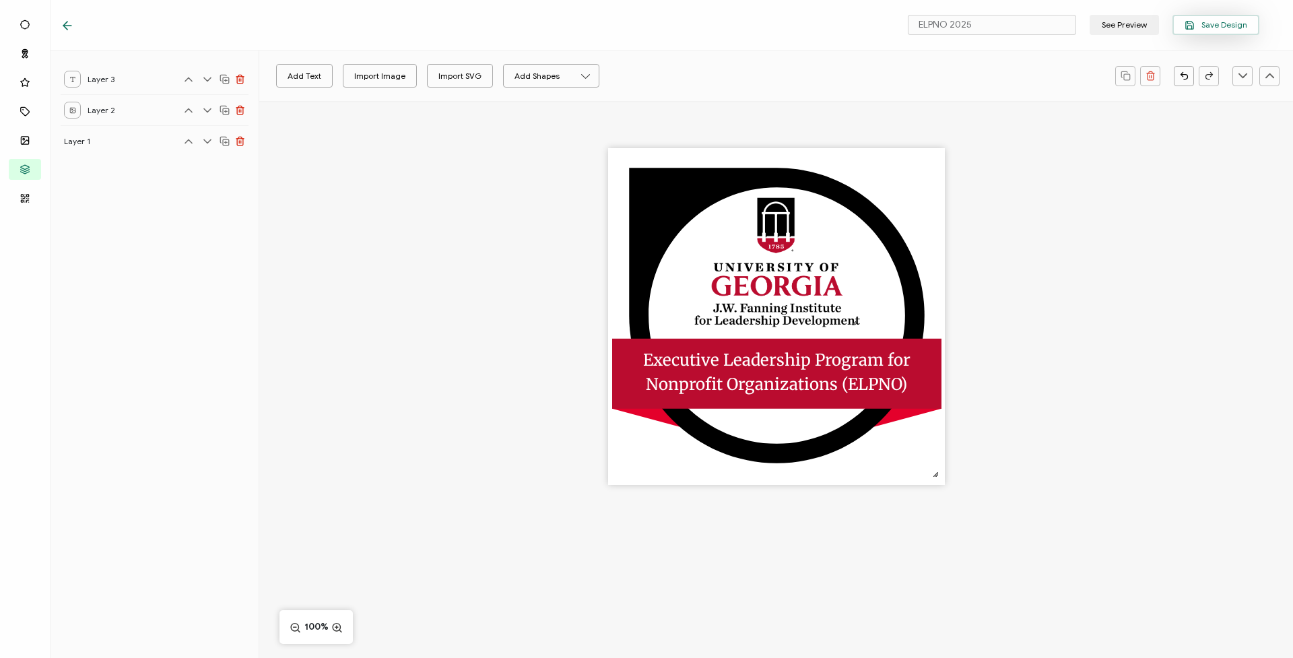
click at [1217, 21] on span "Save Design" at bounding box center [1215, 25] width 63 height 10
click at [1125, 28] on button "See Preview" at bounding box center [1123, 25] width 69 height 20
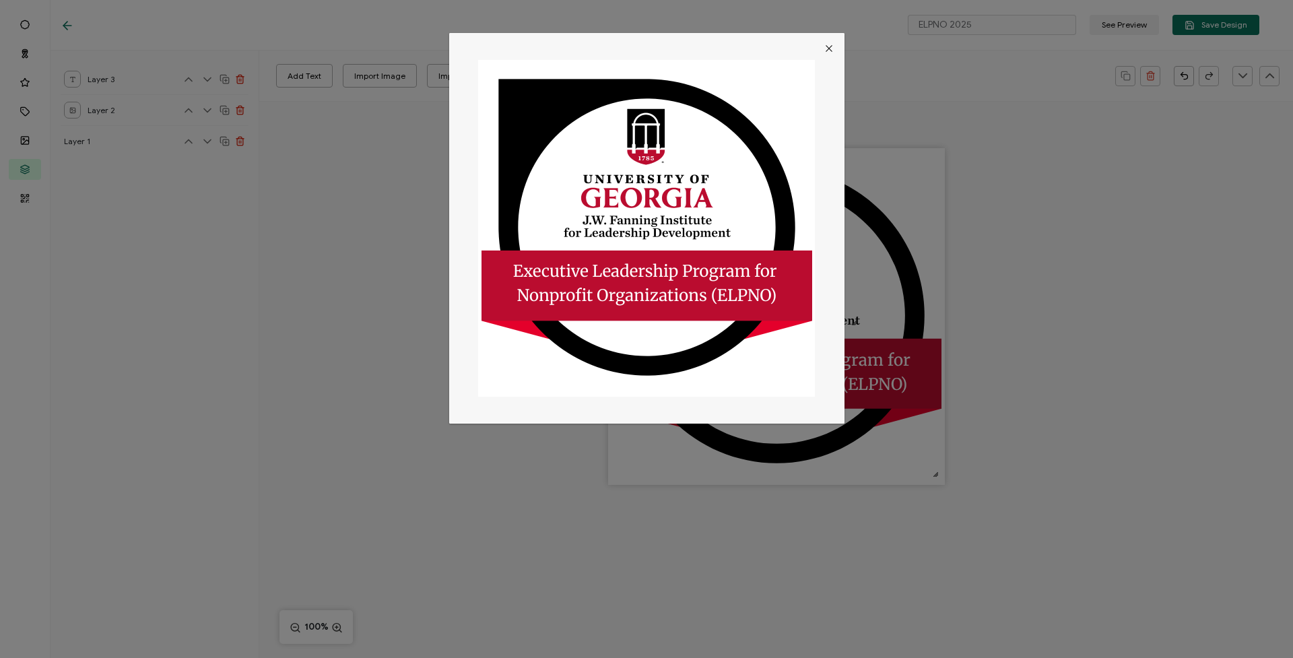
click at [829, 48] on icon "Close" at bounding box center [828, 48] width 11 height 11
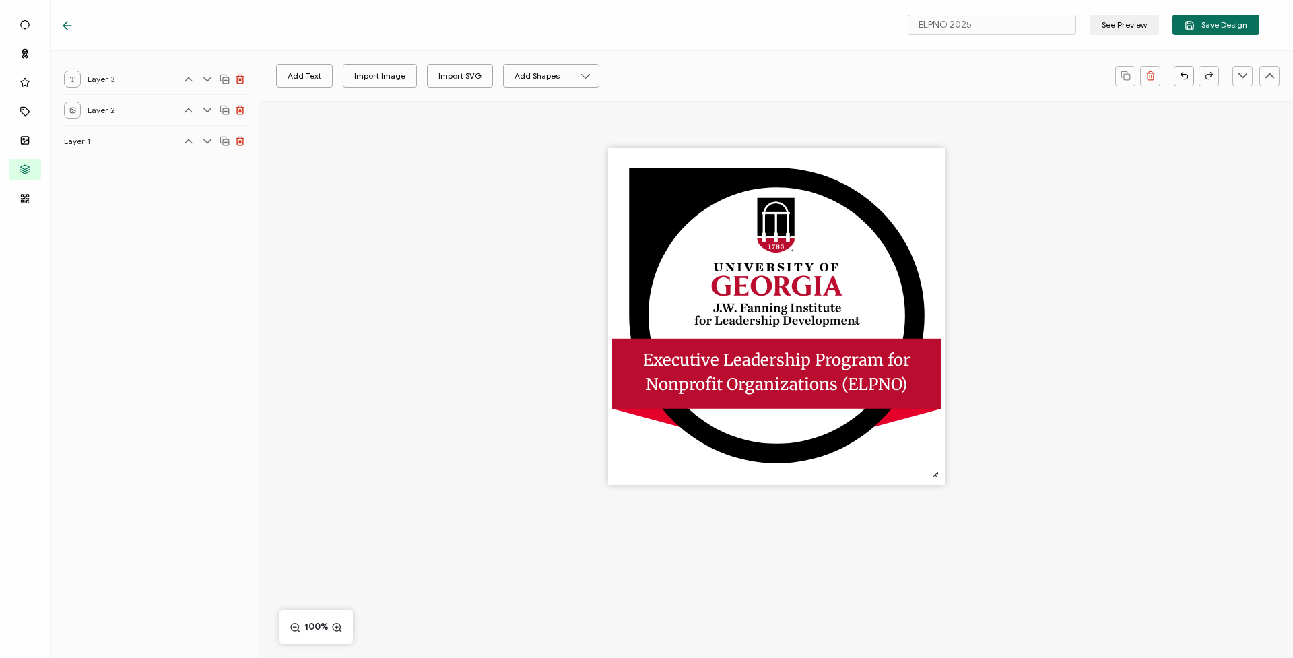
click at [63, 23] on icon at bounding box center [67, 25] width 13 height 13
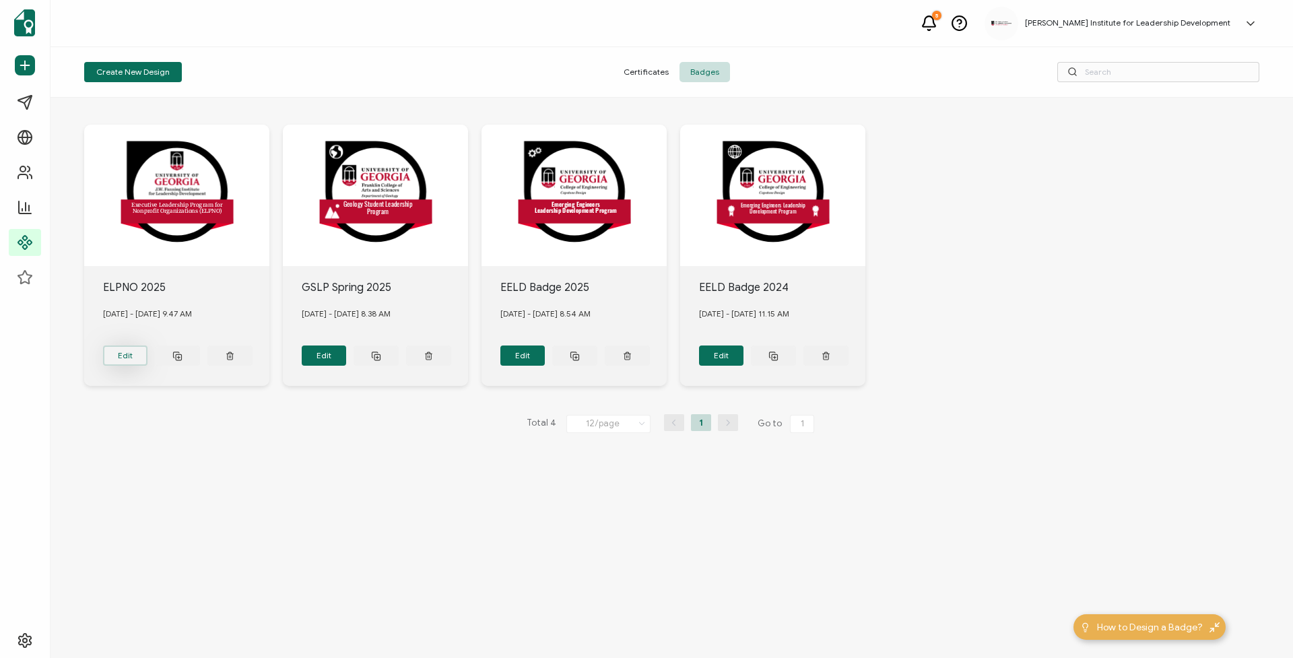
click at [120, 357] on button "Edit" at bounding box center [125, 355] width 45 height 20
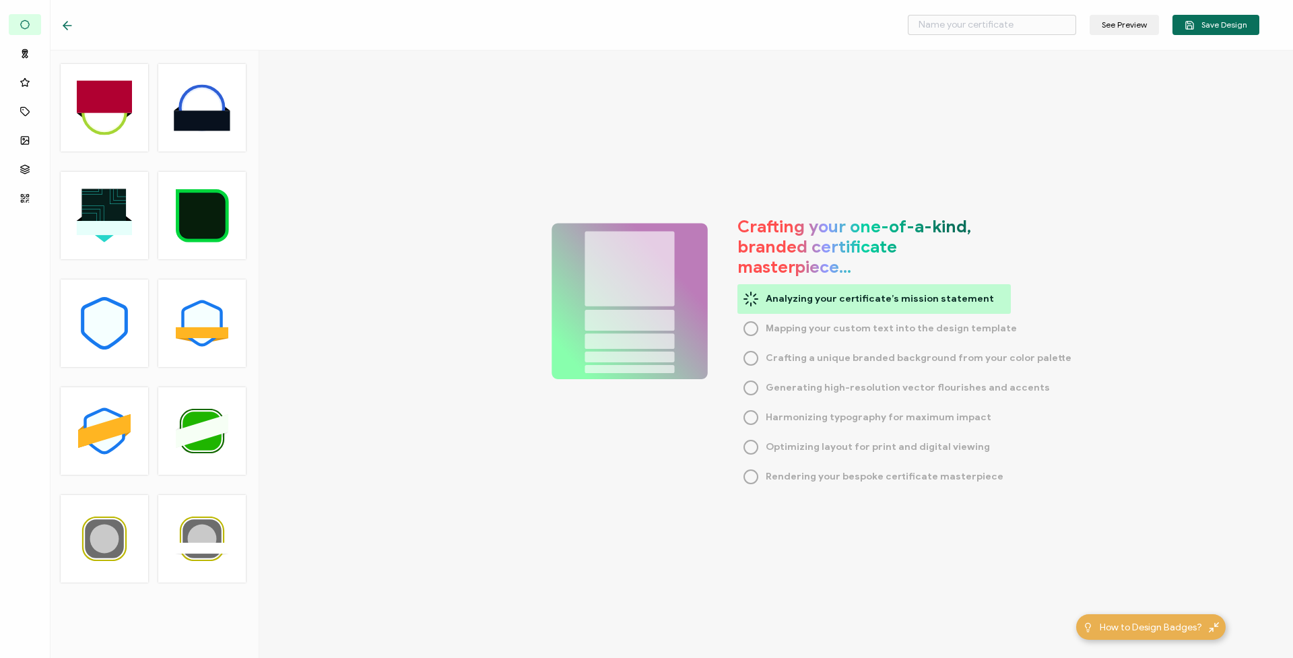
type input "ELPNO 2025"
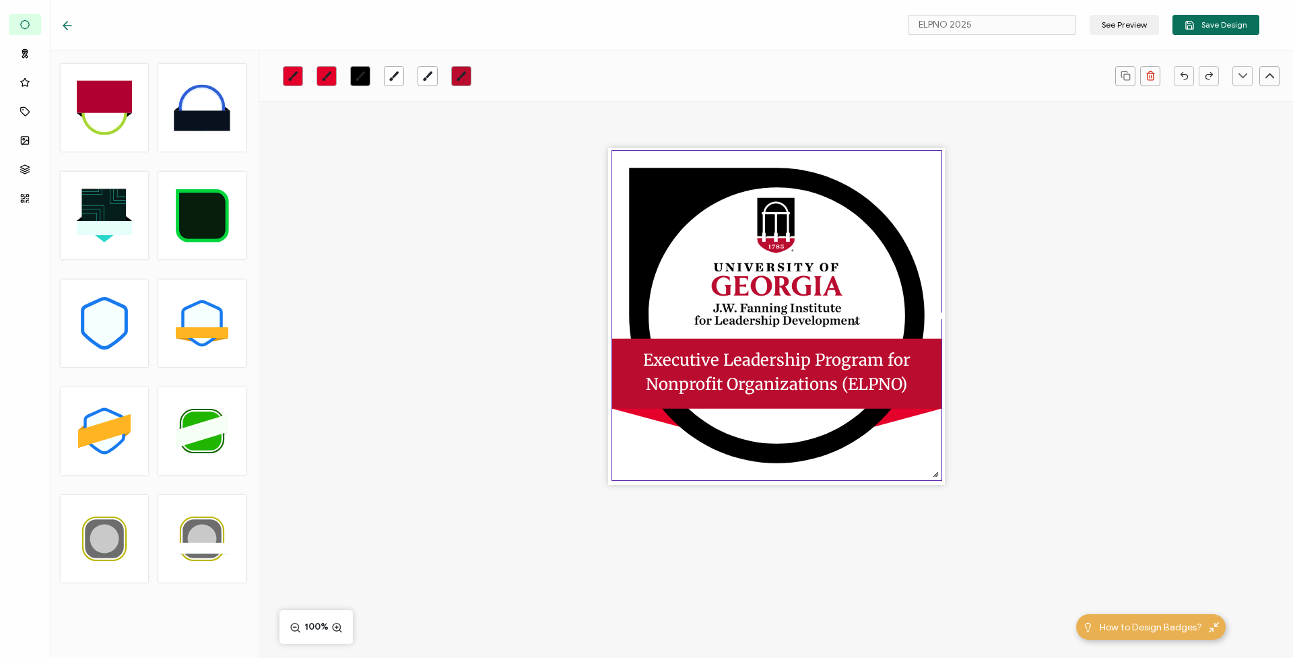
click at [67, 26] on icon at bounding box center [67, 26] width 8 height 0
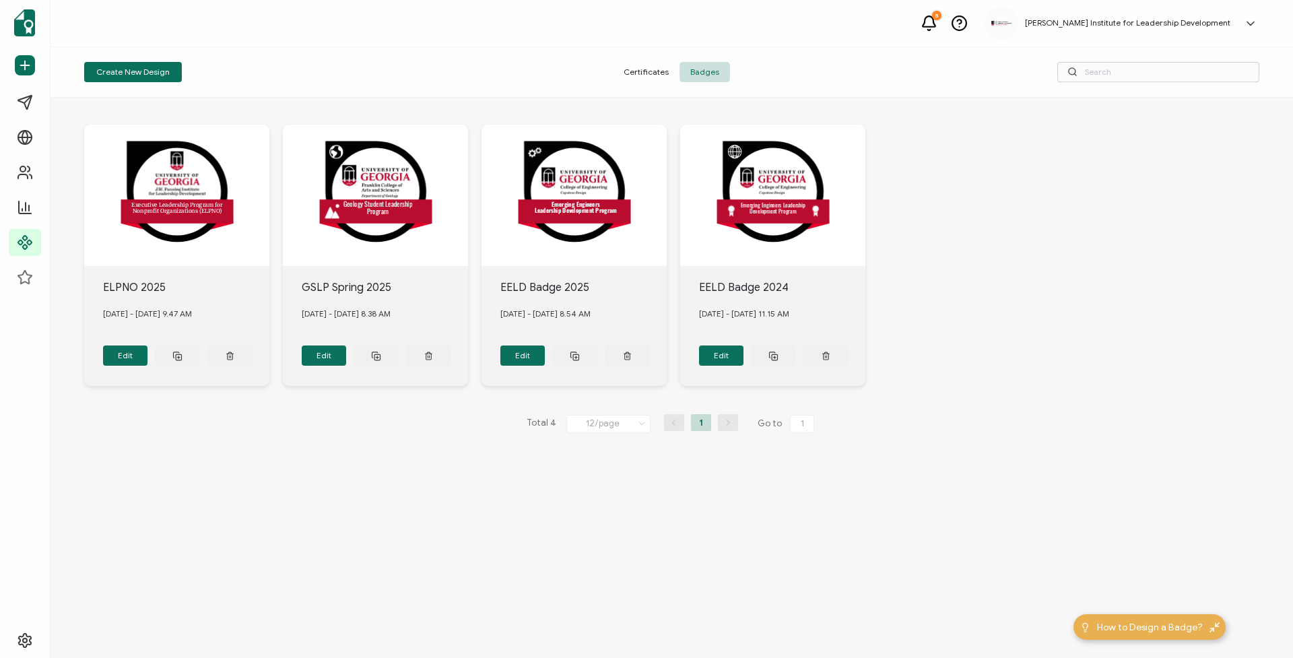
click at [1008, 258] on div ".uuid-e0167db1-c400-465b-bddd-c50bfc339371{}.uuid-efc37302-9416-4d3d-8d4c-a6863…" at bounding box center [671, 255] width 1175 height 315
